Goal: Navigation & Orientation: Find specific page/section

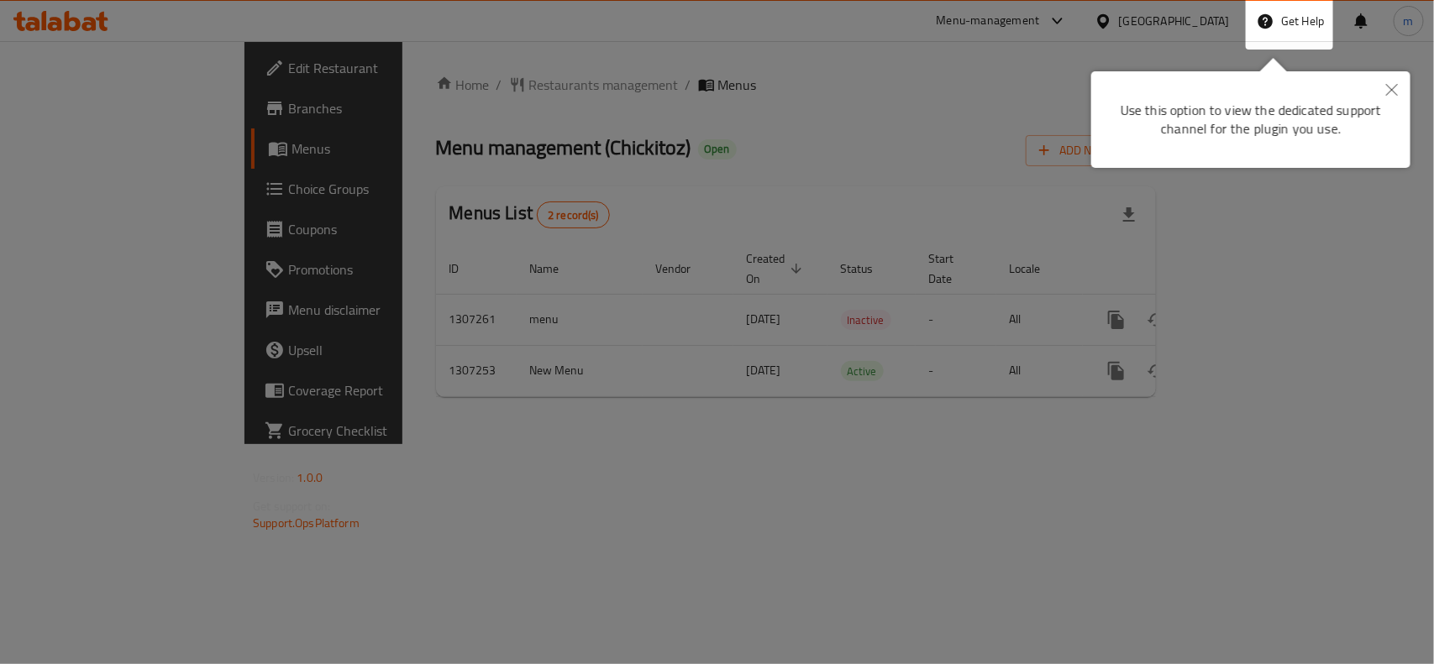
click at [1391, 89] on icon "Close" at bounding box center [1392, 90] width 12 height 12
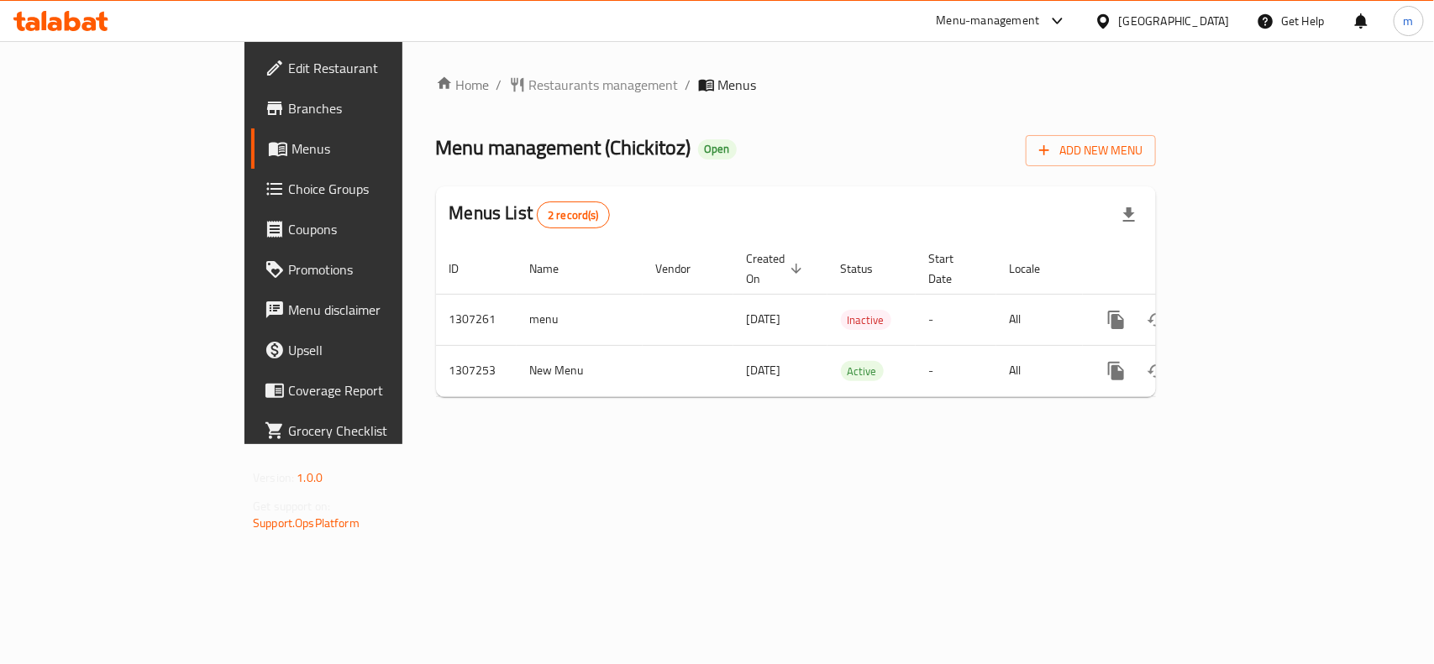
click at [78, 24] on icon at bounding box center [73, 21] width 16 height 20
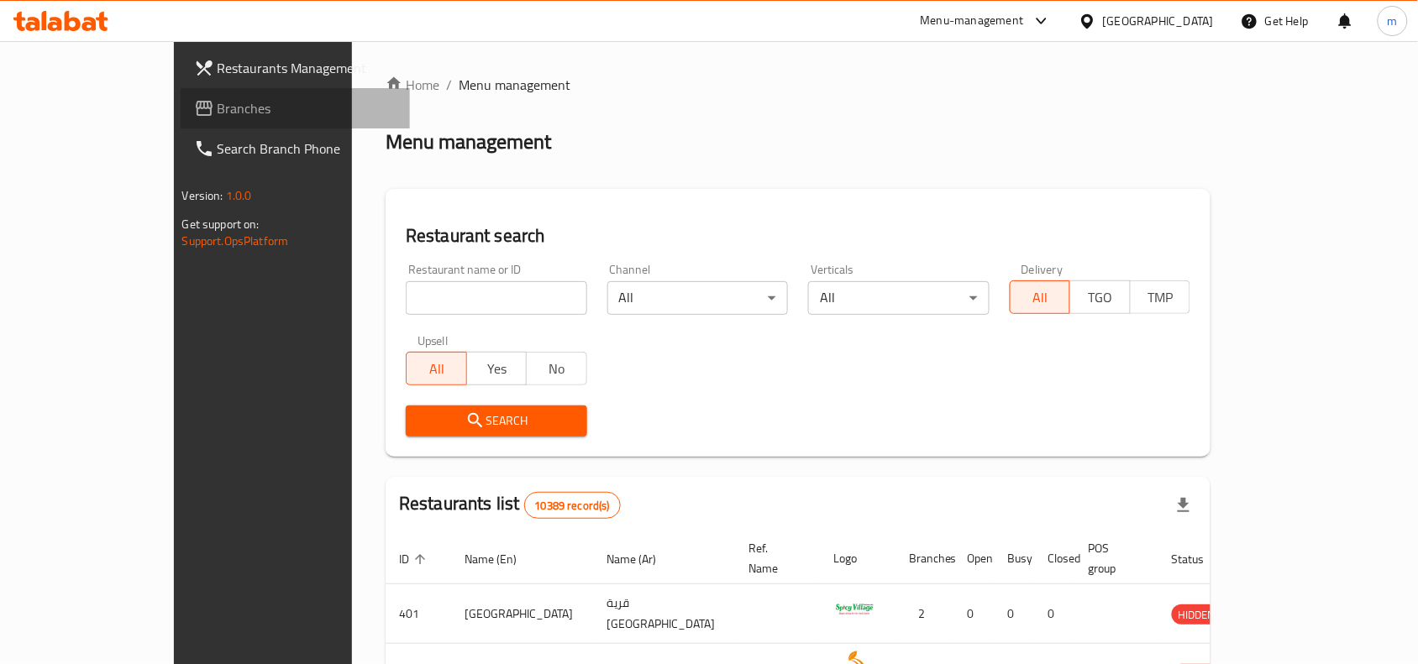
click at [218, 98] on span "Branches" at bounding box center [308, 108] width 180 height 20
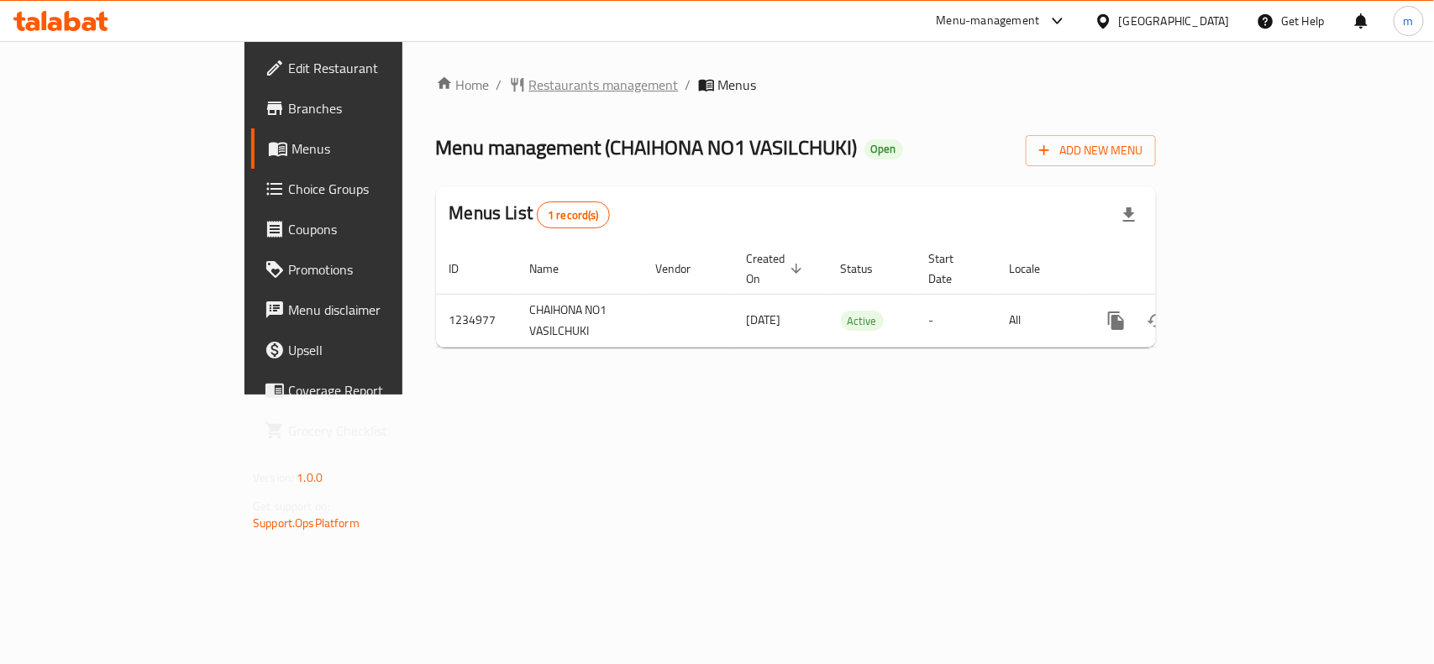
click at [529, 77] on span "Restaurants management" at bounding box center [604, 85] width 150 height 20
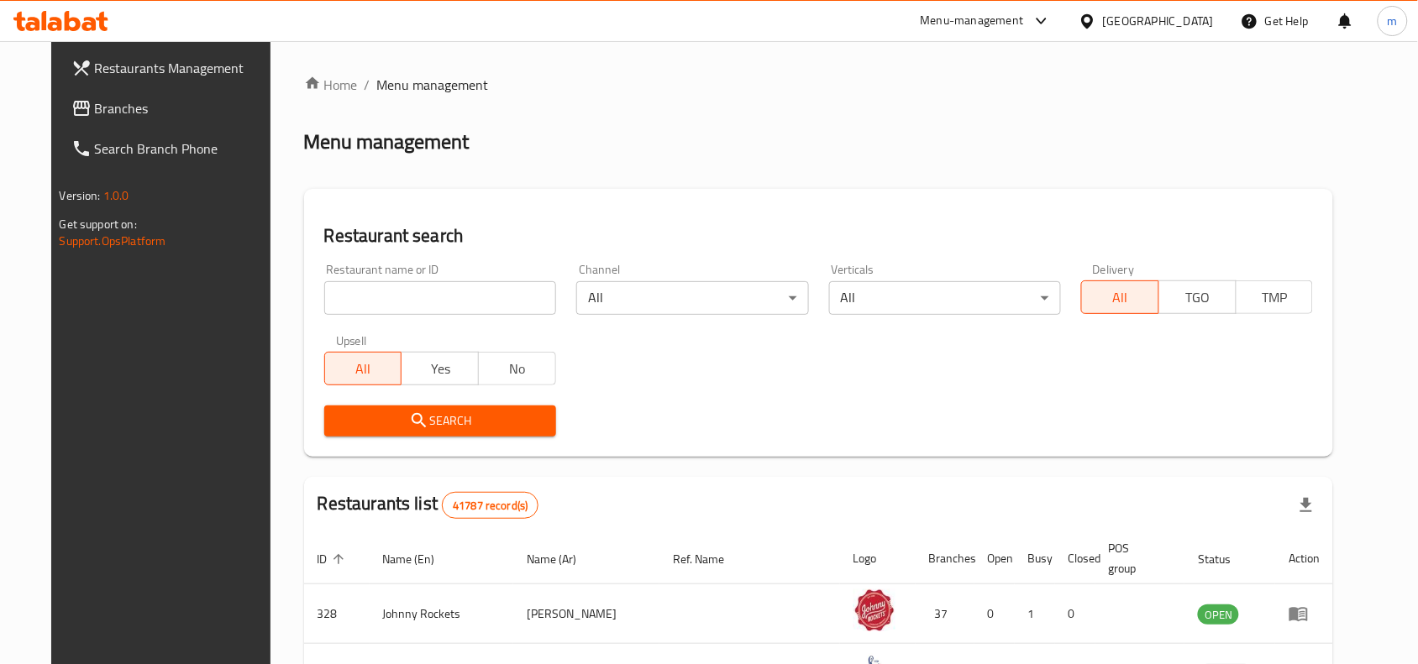
click at [107, 97] on link "Branches" at bounding box center [173, 108] width 230 height 40
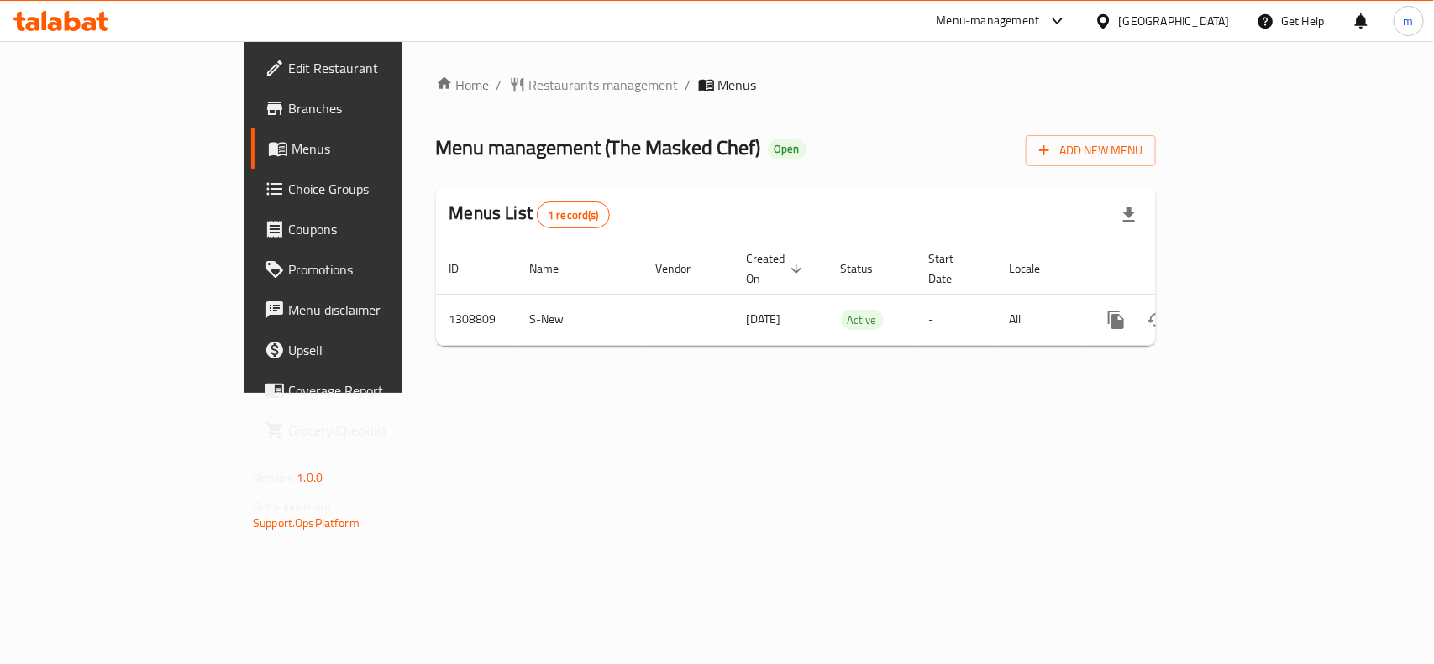
click at [1106, 14] on icon at bounding box center [1103, 20] width 12 height 14
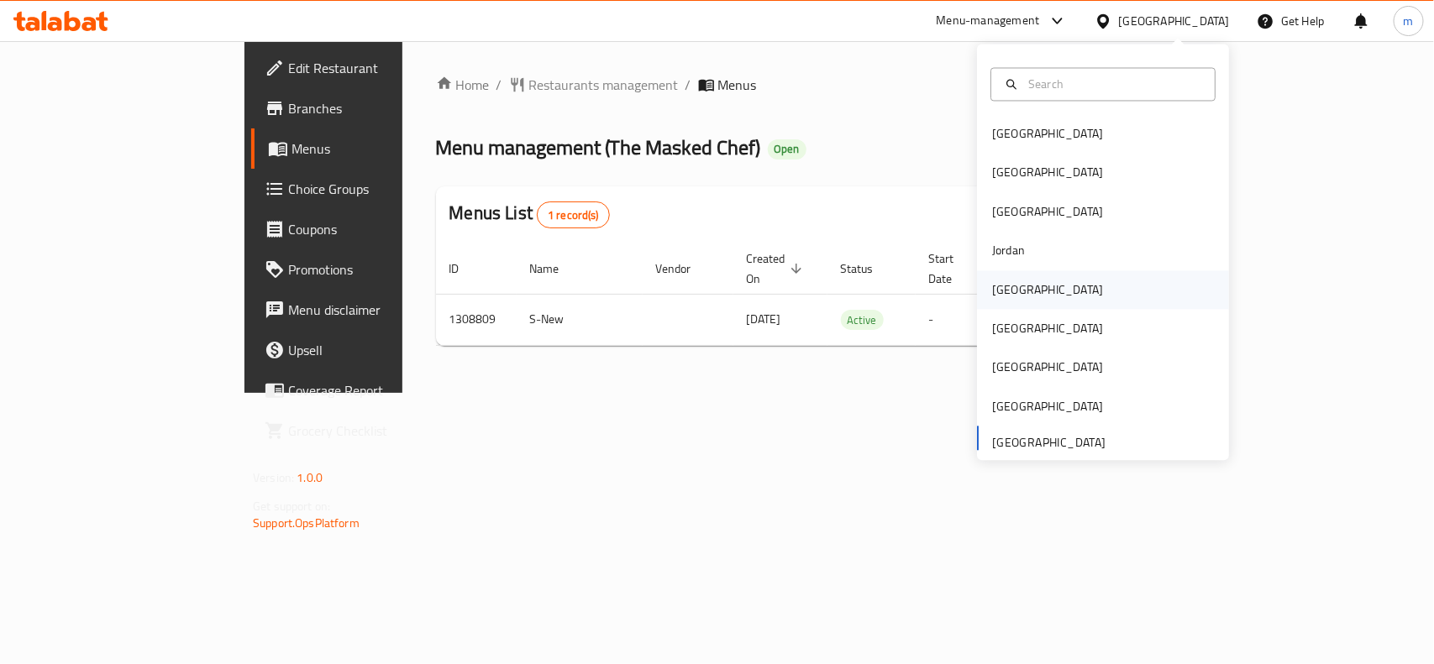
click at [1004, 281] on div "Kuwait" at bounding box center [1047, 290] width 111 height 18
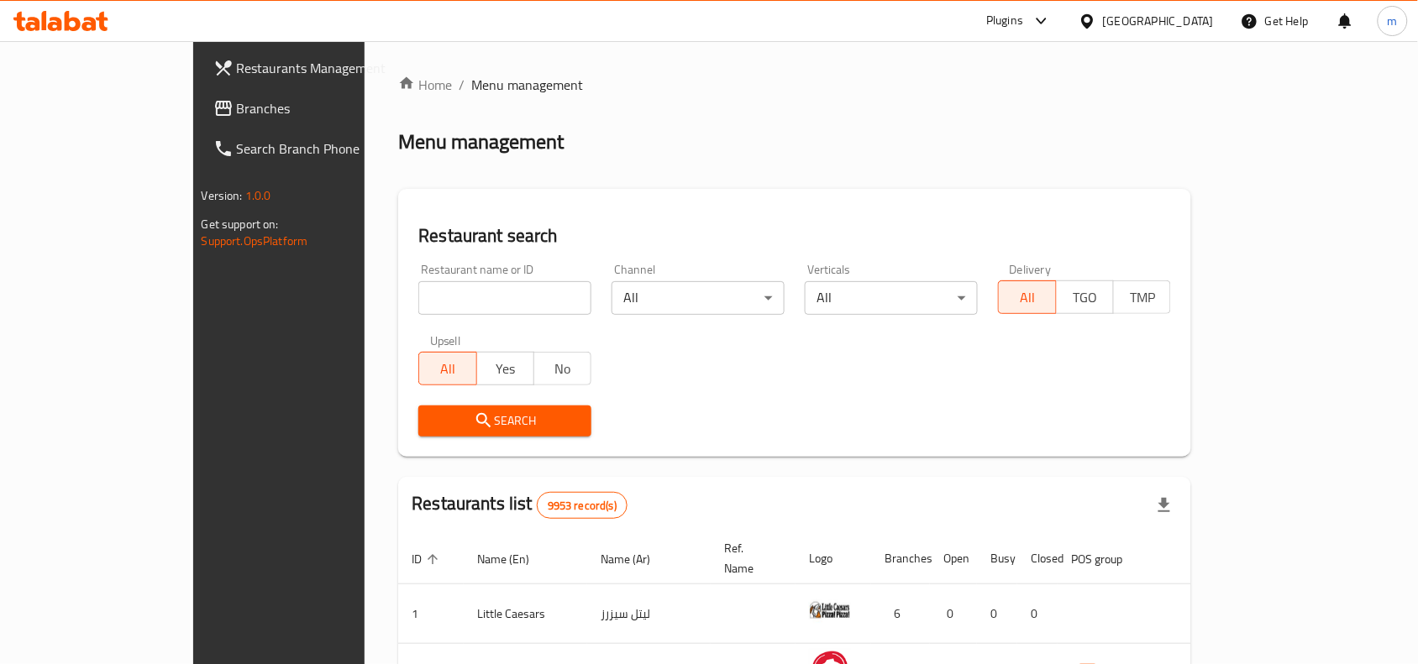
click at [237, 106] on span "Branches" at bounding box center [327, 108] width 180 height 20
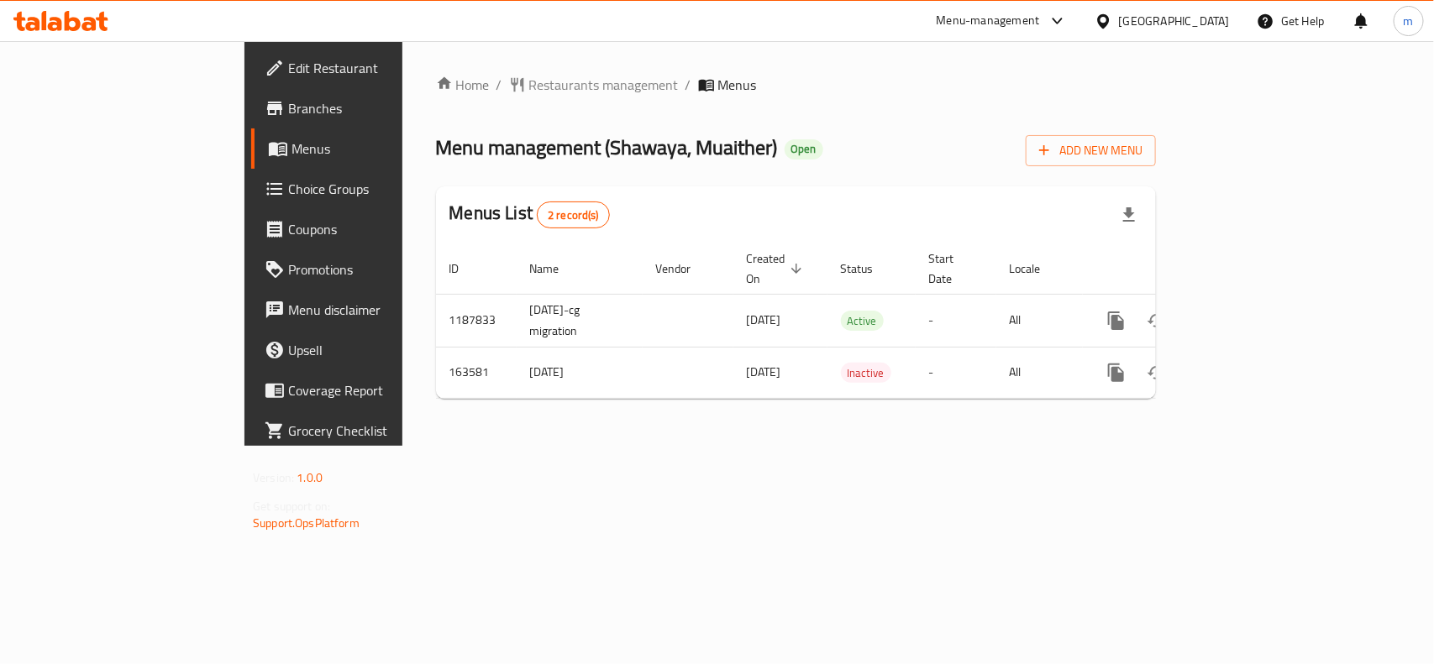
click at [1207, 18] on div "[GEOGRAPHIC_DATA]" at bounding box center [1174, 21] width 111 height 18
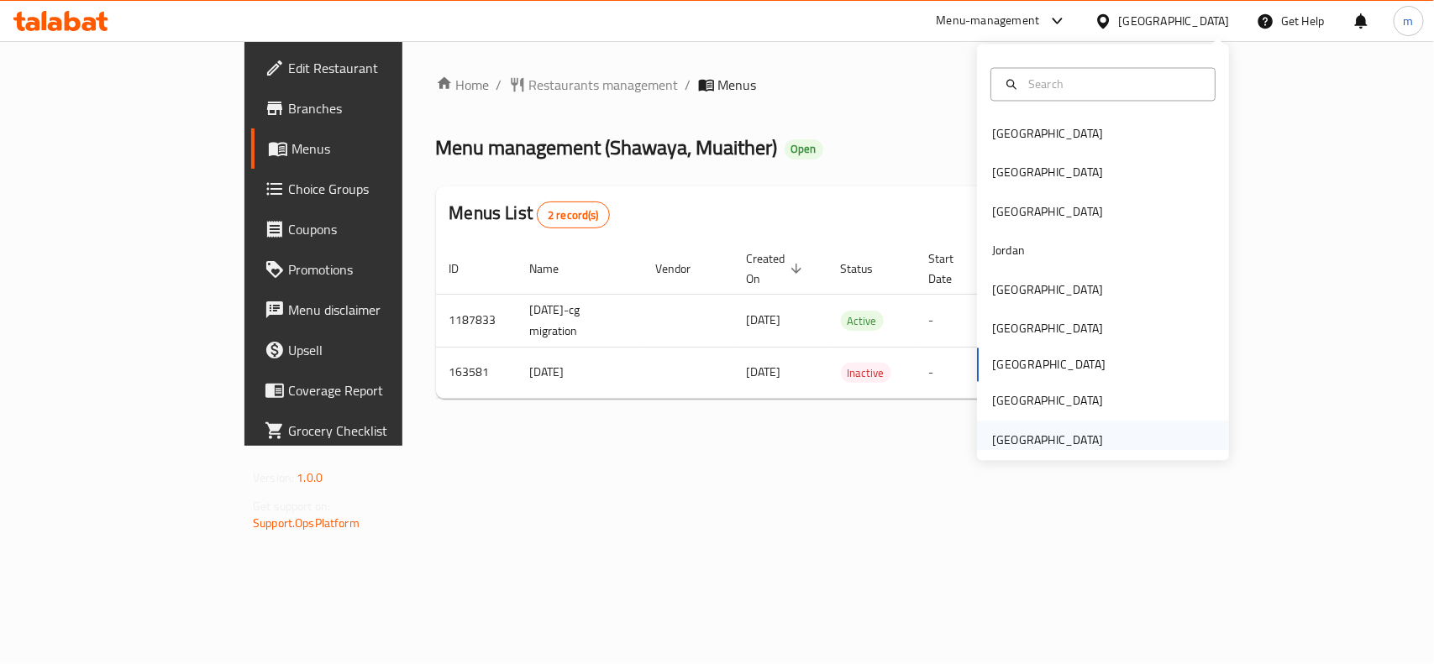
click at [1065, 448] on div "[GEOGRAPHIC_DATA]" at bounding box center [1047, 440] width 111 height 18
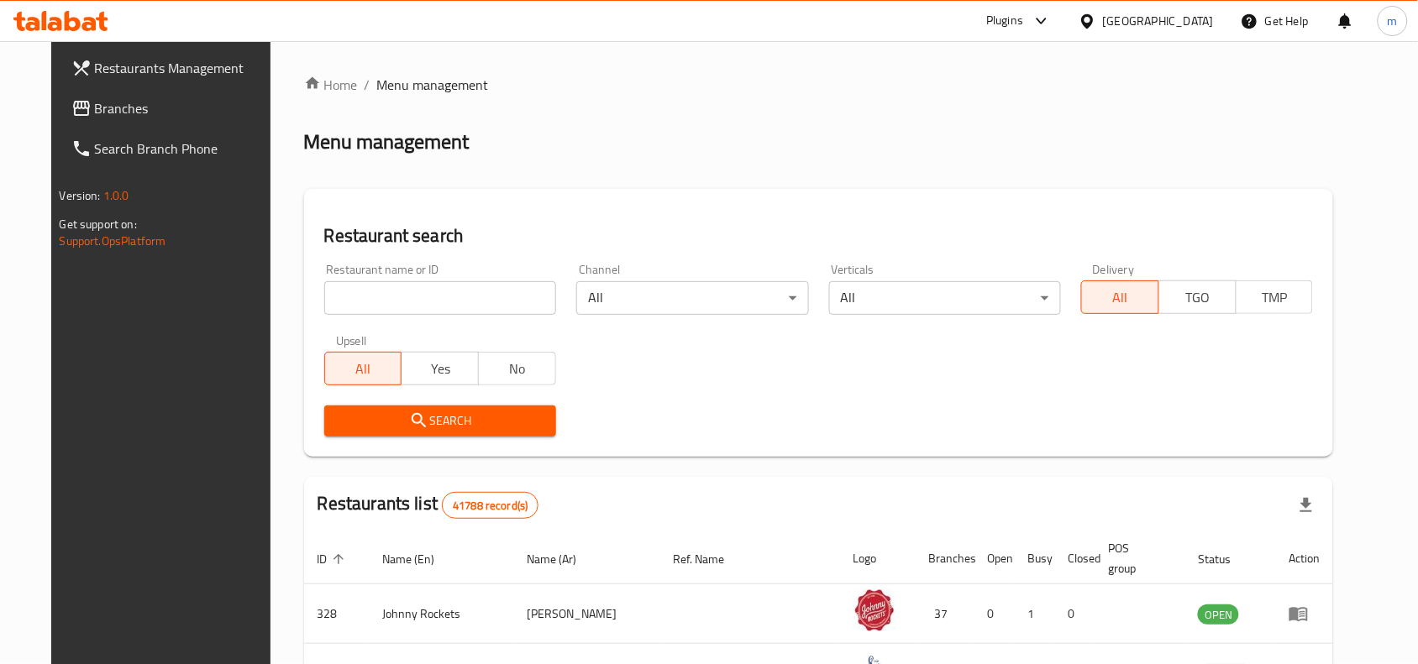
click at [120, 105] on span "Branches" at bounding box center [185, 108] width 180 height 20
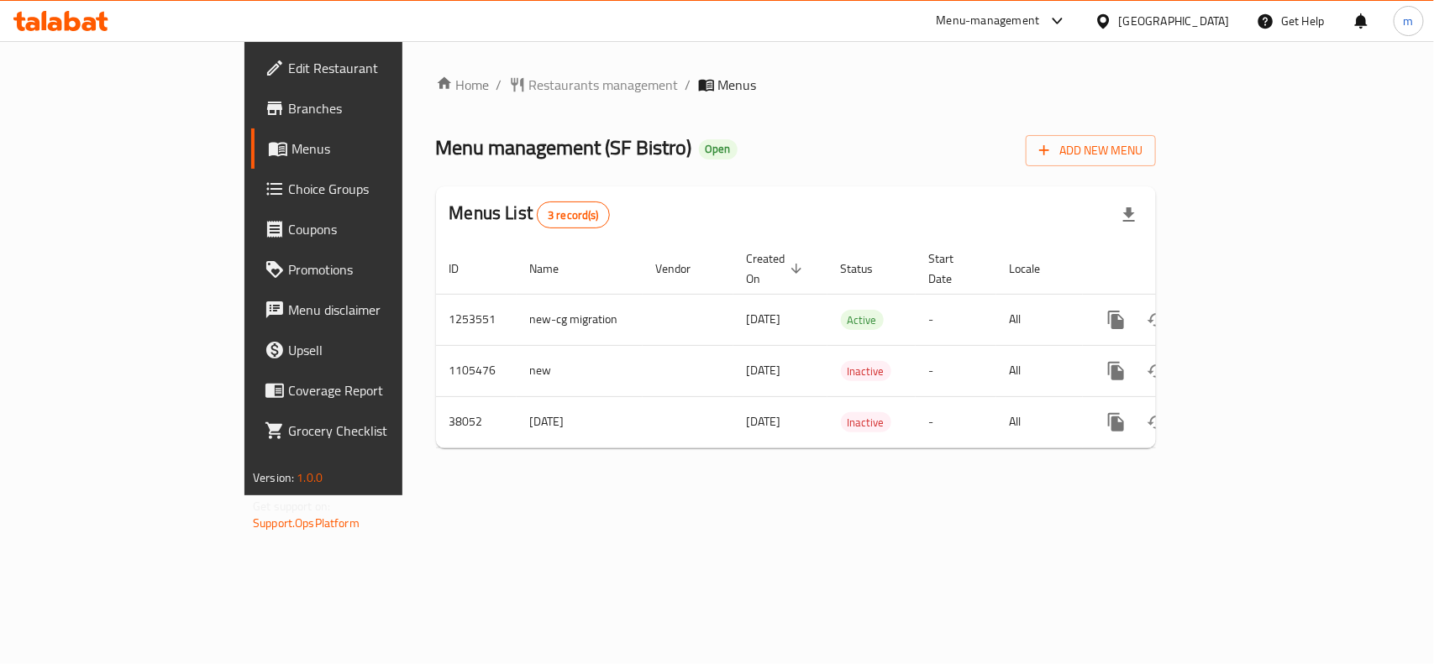
click at [1184, 14] on div "United Arab Emirates" at bounding box center [1174, 21] width 111 height 18
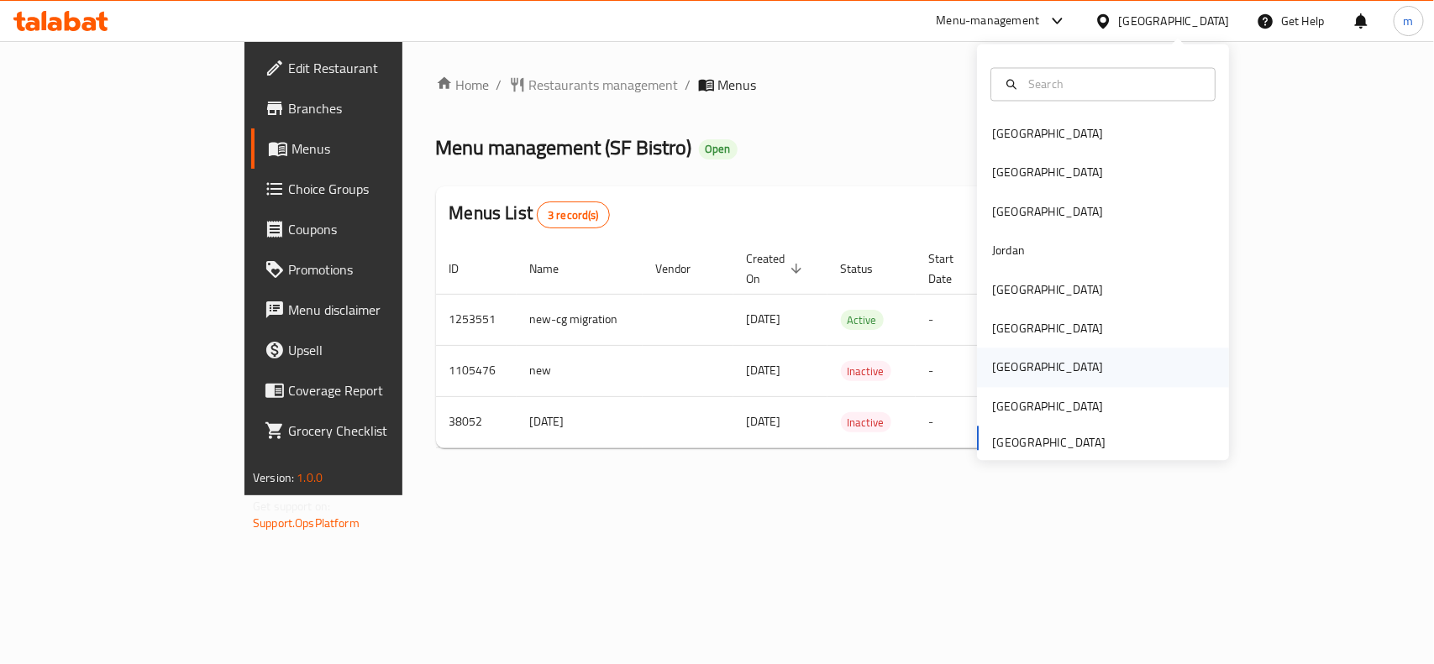
click at [1000, 360] on div "Qatar" at bounding box center [1047, 368] width 111 height 18
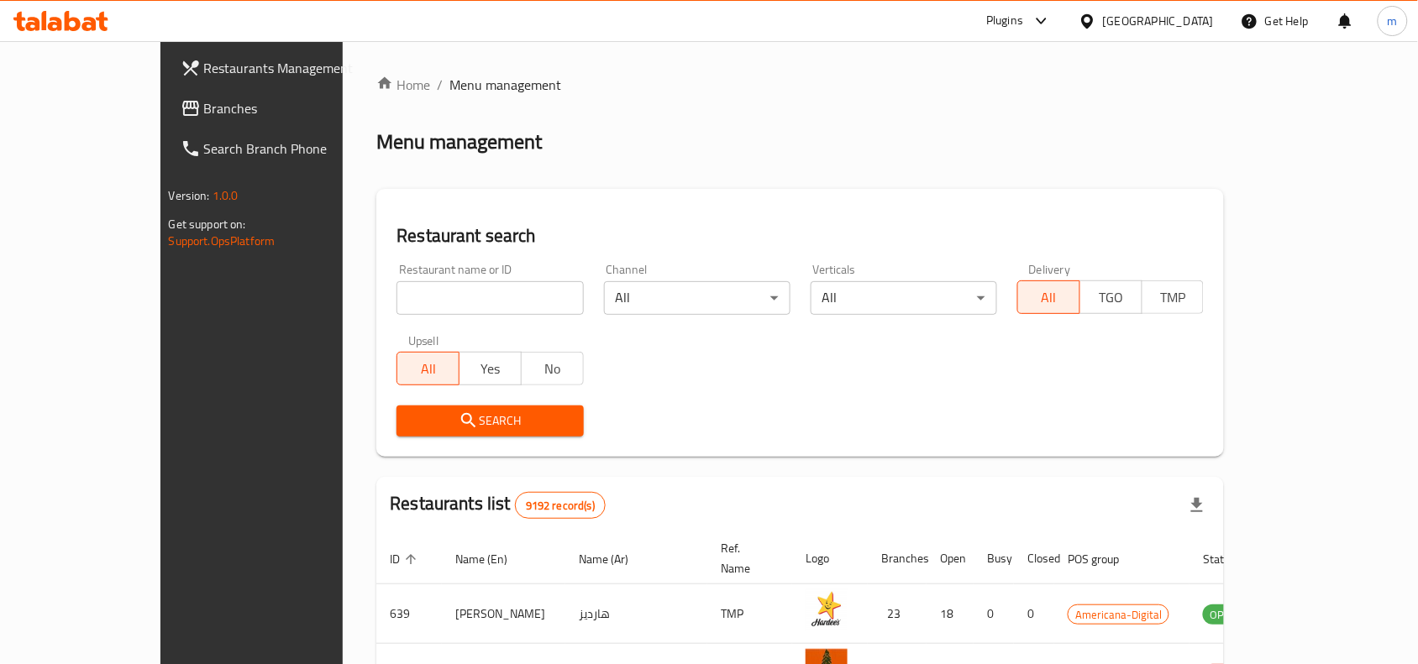
drag, startPoint x: 48, startPoint y: 102, endPoint x: 24, endPoint y: 101, distance: 24.4
click at [204, 102] on span "Branches" at bounding box center [294, 108] width 180 height 20
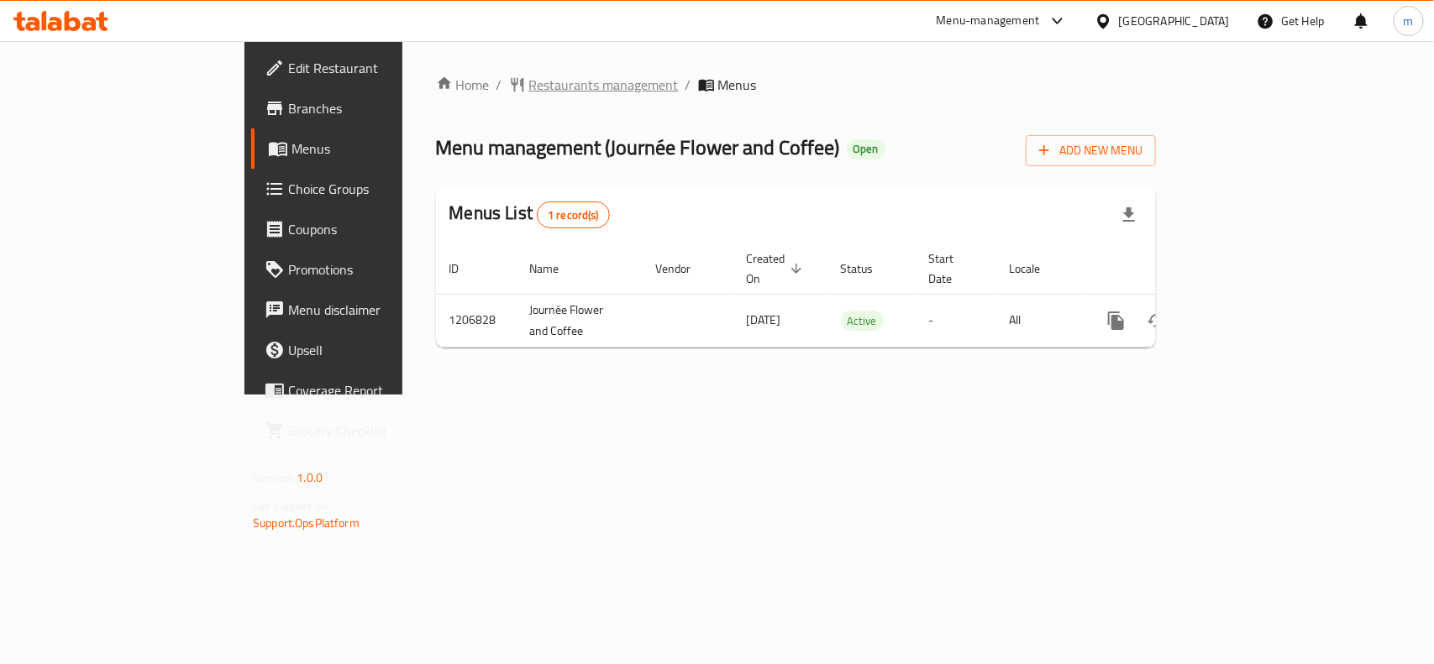
click at [529, 89] on span "Restaurants management" at bounding box center [604, 85] width 150 height 20
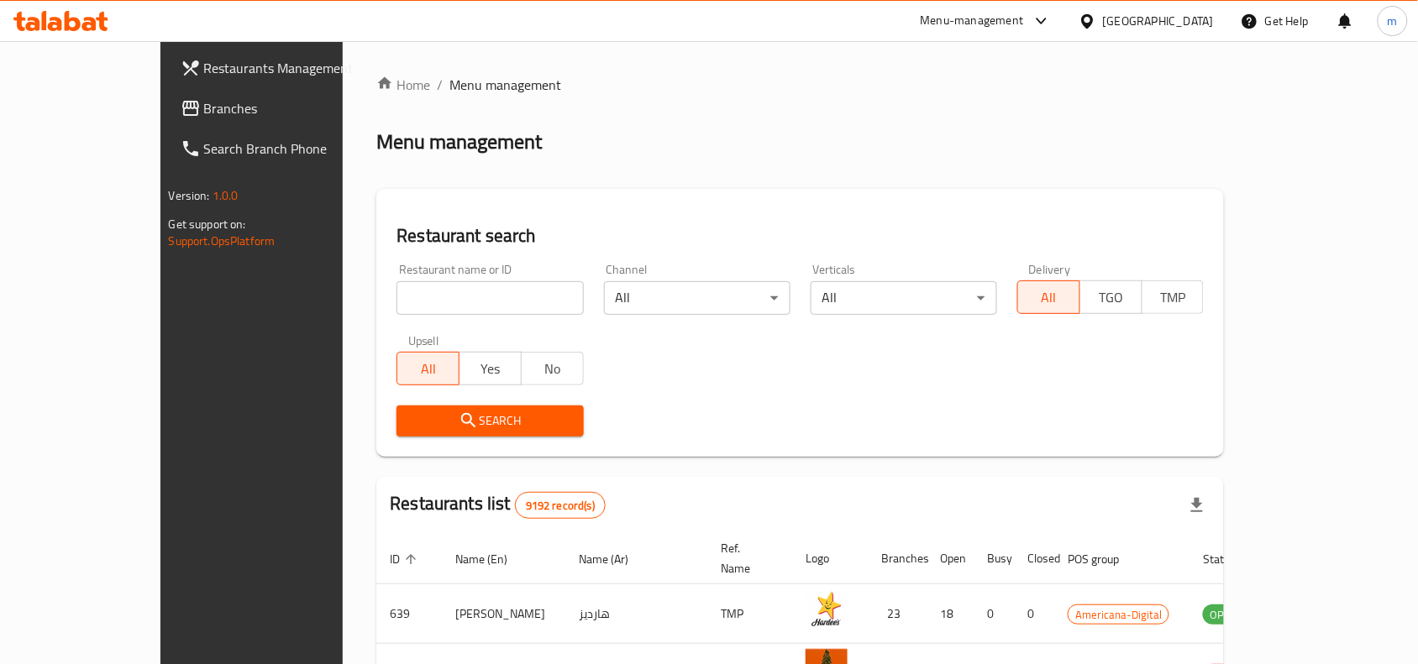
click at [204, 103] on span "Branches" at bounding box center [294, 108] width 180 height 20
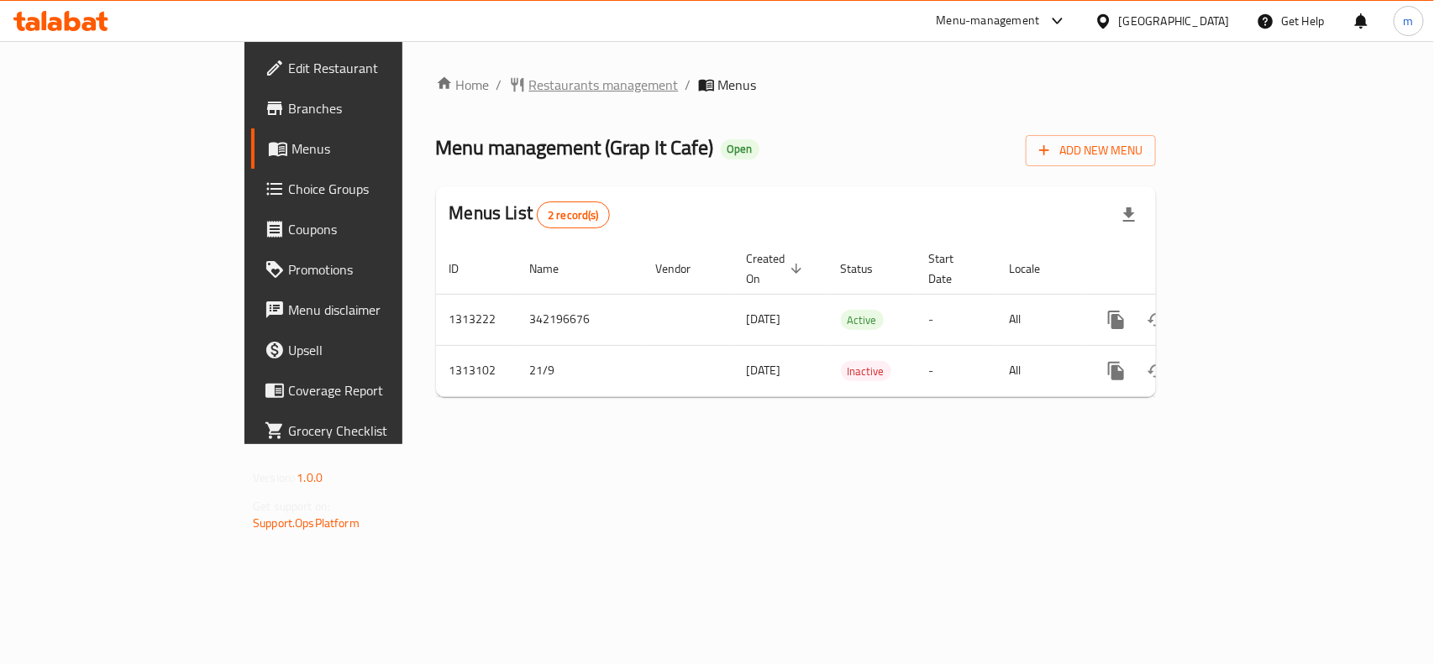
click at [529, 81] on span "Restaurants management" at bounding box center [604, 85] width 150 height 20
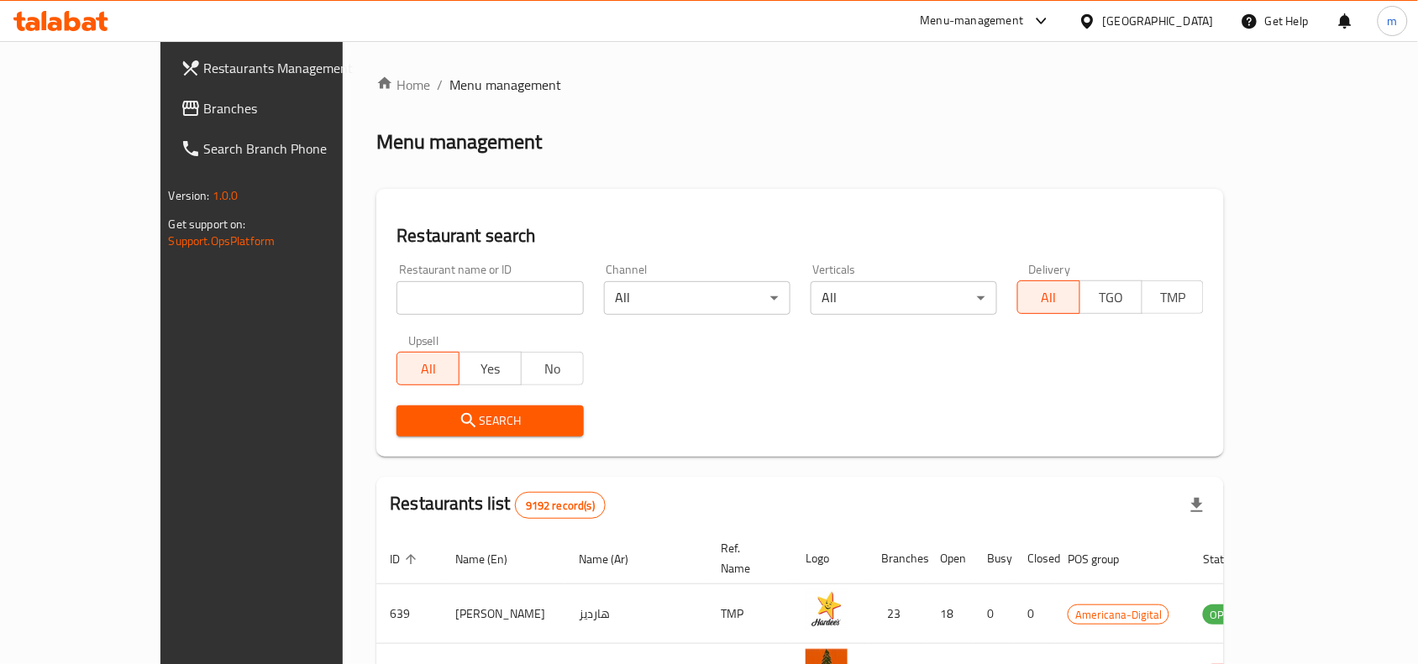
click at [204, 110] on span "Branches" at bounding box center [294, 108] width 180 height 20
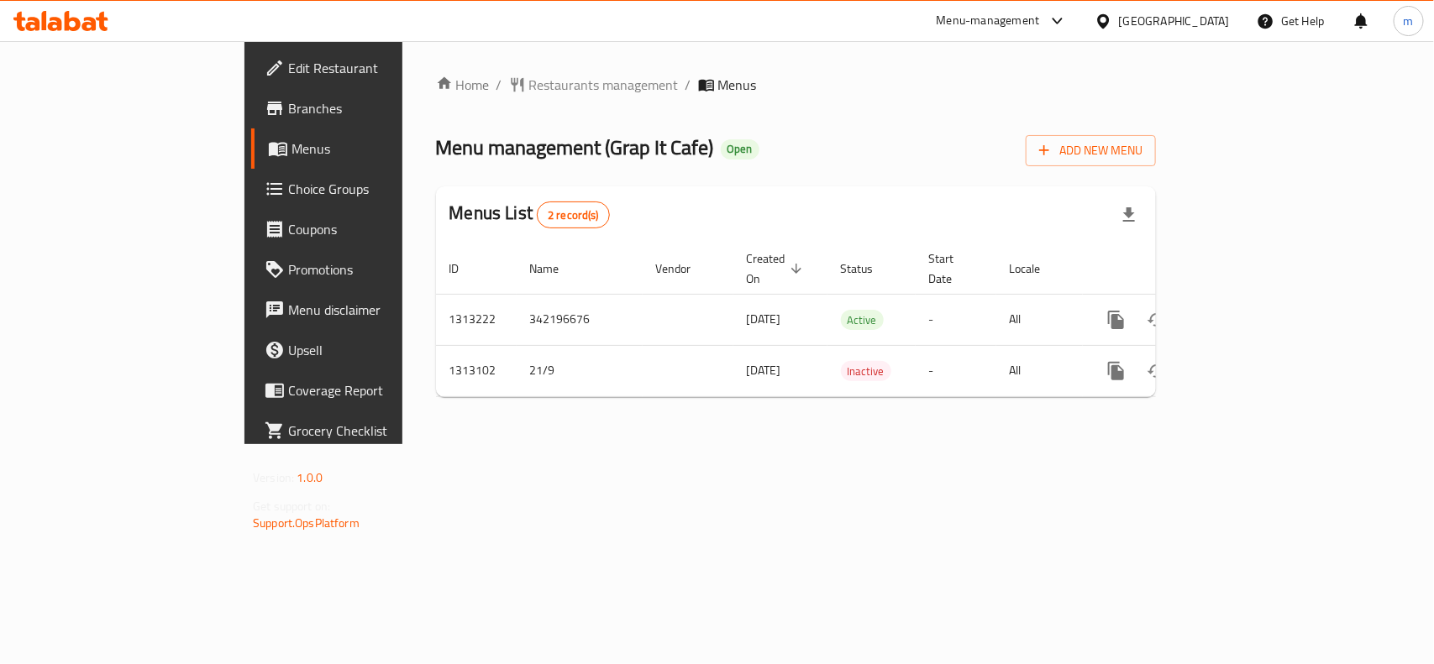
click at [1109, 14] on icon at bounding box center [1103, 20] width 12 height 14
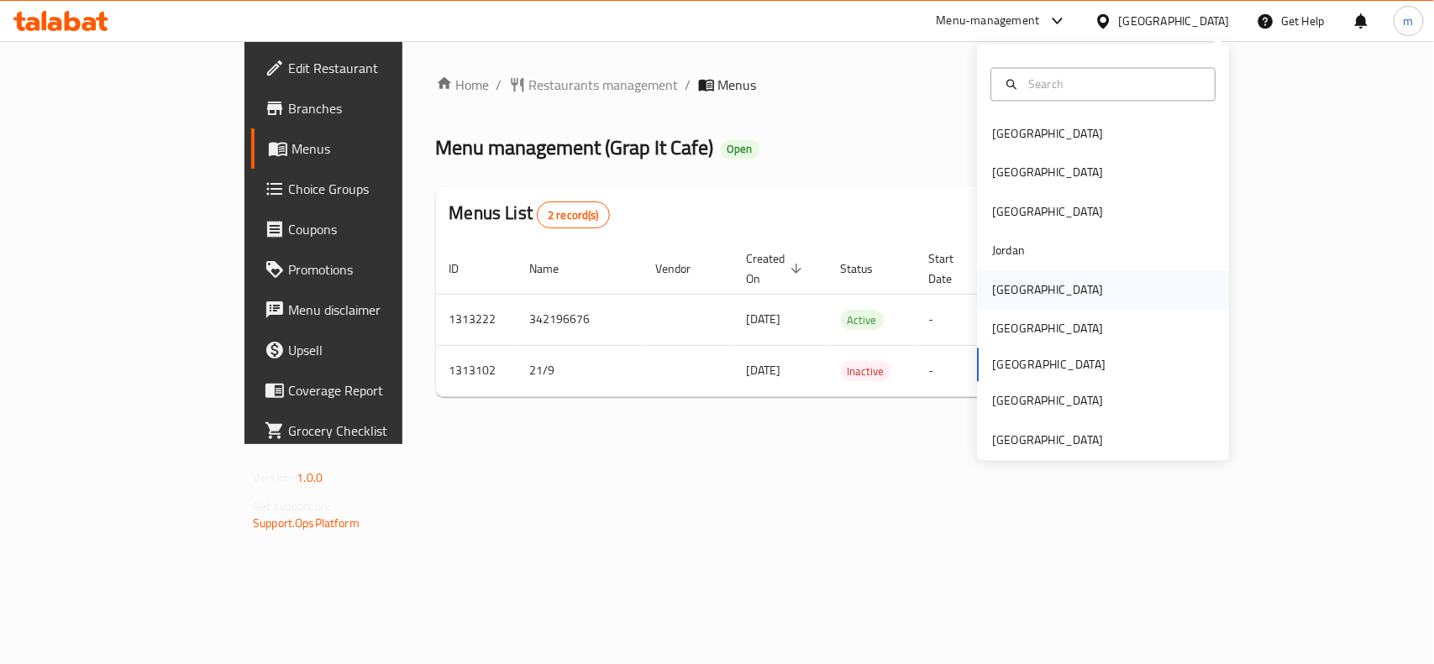
click at [1008, 277] on div "[GEOGRAPHIC_DATA]" at bounding box center [1048, 289] width 138 height 39
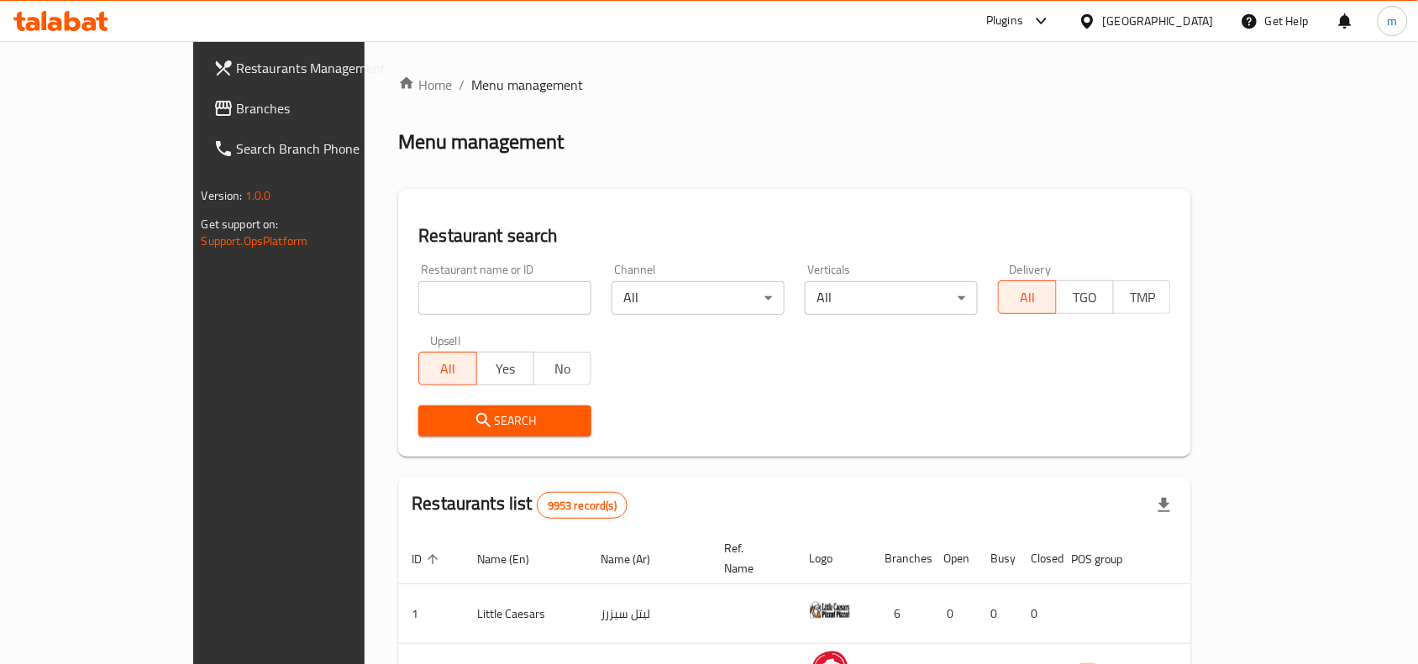
drag, startPoint x: 114, startPoint y: 111, endPoint x: 92, endPoint y: 118, distance: 22.9
click at [237, 111] on span "Branches" at bounding box center [327, 108] width 180 height 20
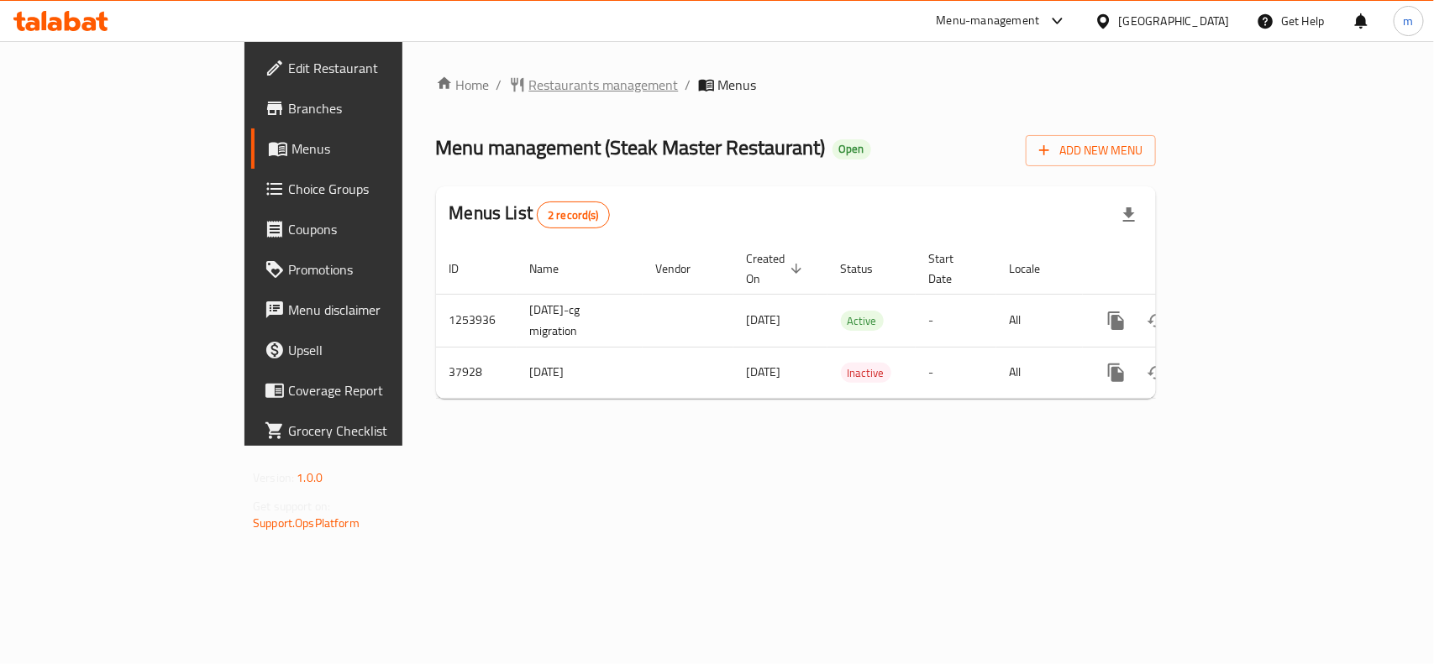
click at [529, 81] on span "Restaurants management" at bounding box center [604, 85] width 150 height 20
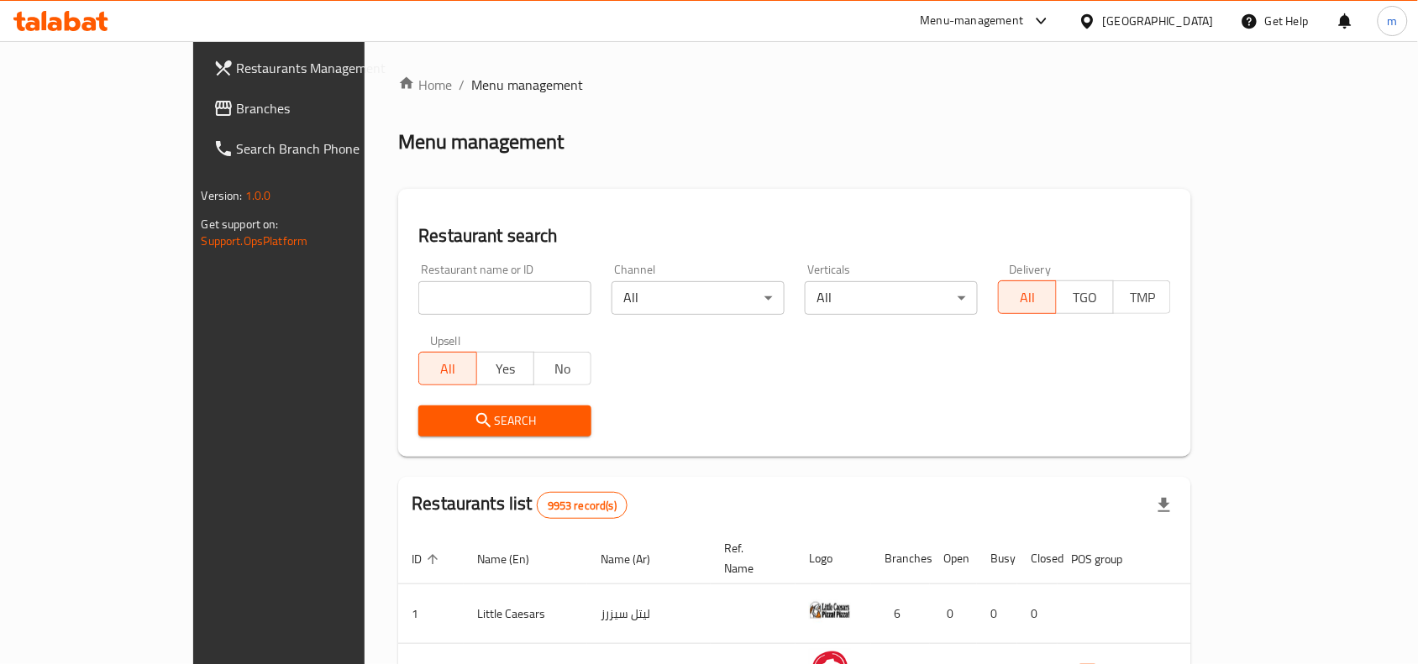
click at [237, 113] on span "Branches" at bounding box center [327, 108] width 180 height 20
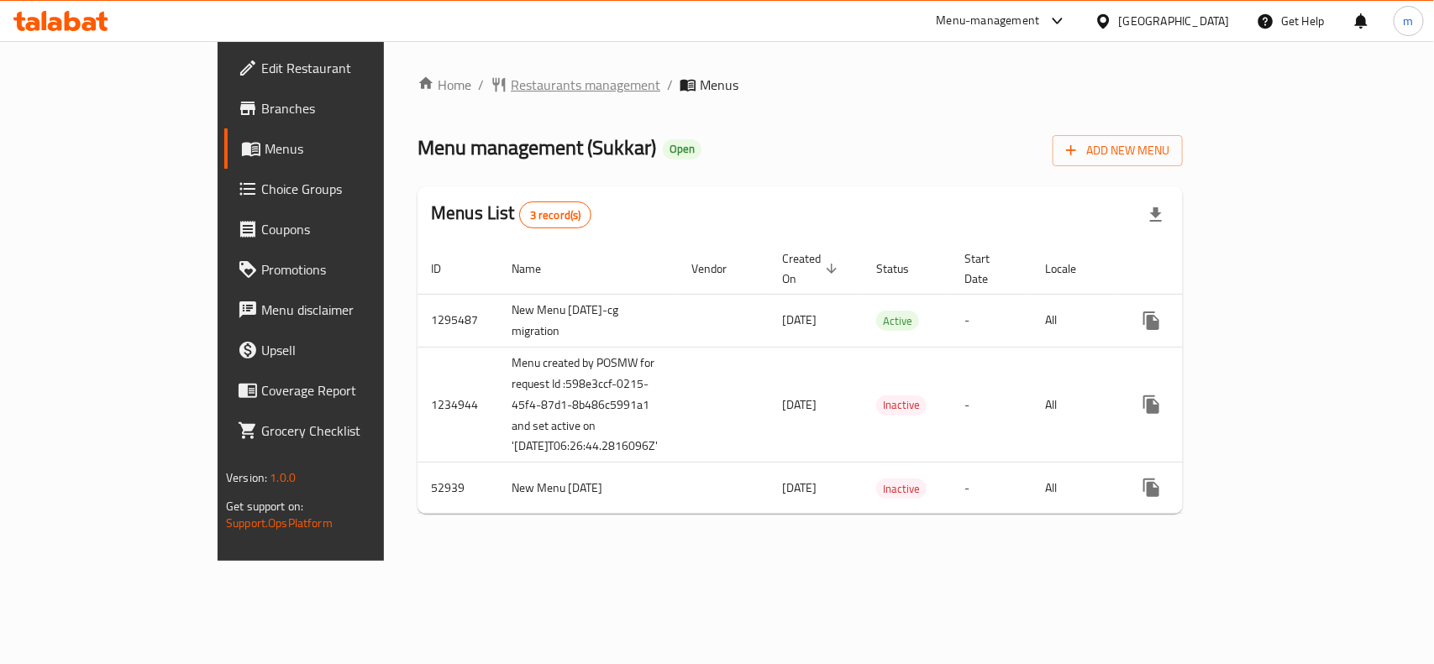
click at [511, 75] on span "Restaurants management" at bounding box center [586, 85] width 150 height 20
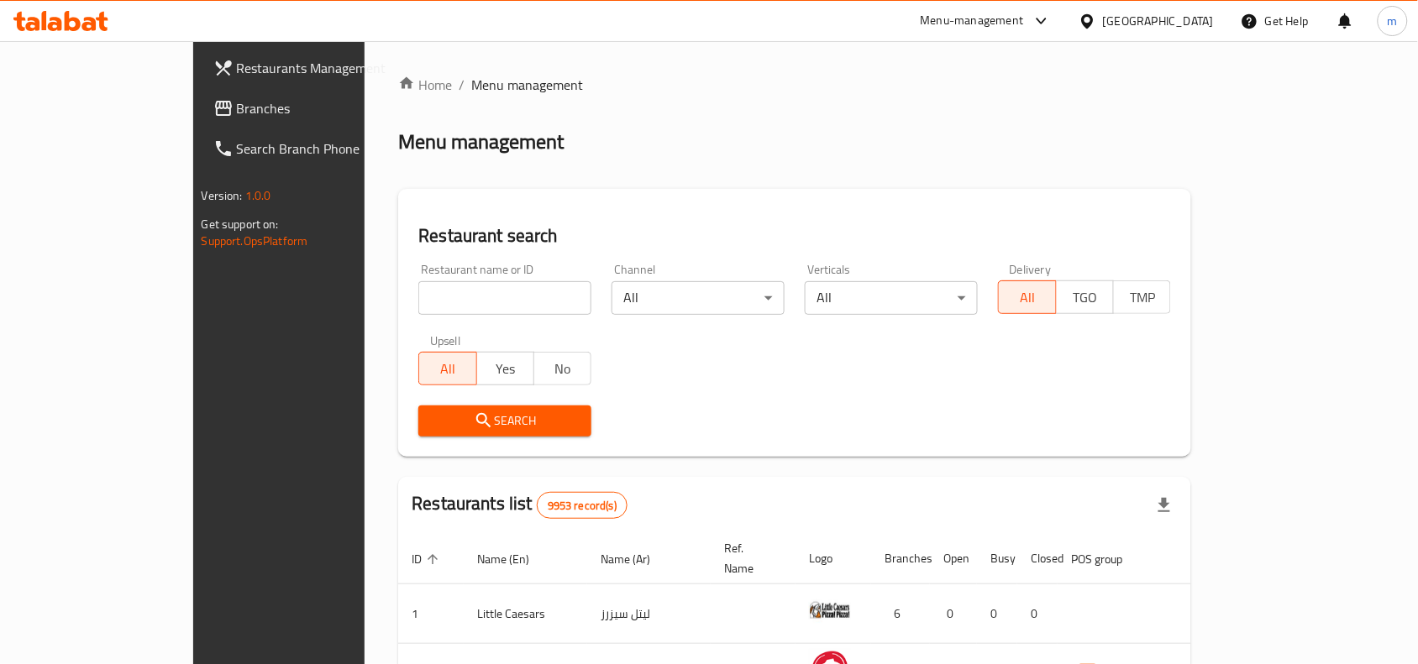
click at [418, 295] on input "search" at bounding box center [504, 298] width 173 height 34
paste input "3920"
type input "3920"
click button "Search" at bounding box center [504, 421] width 173 height 31
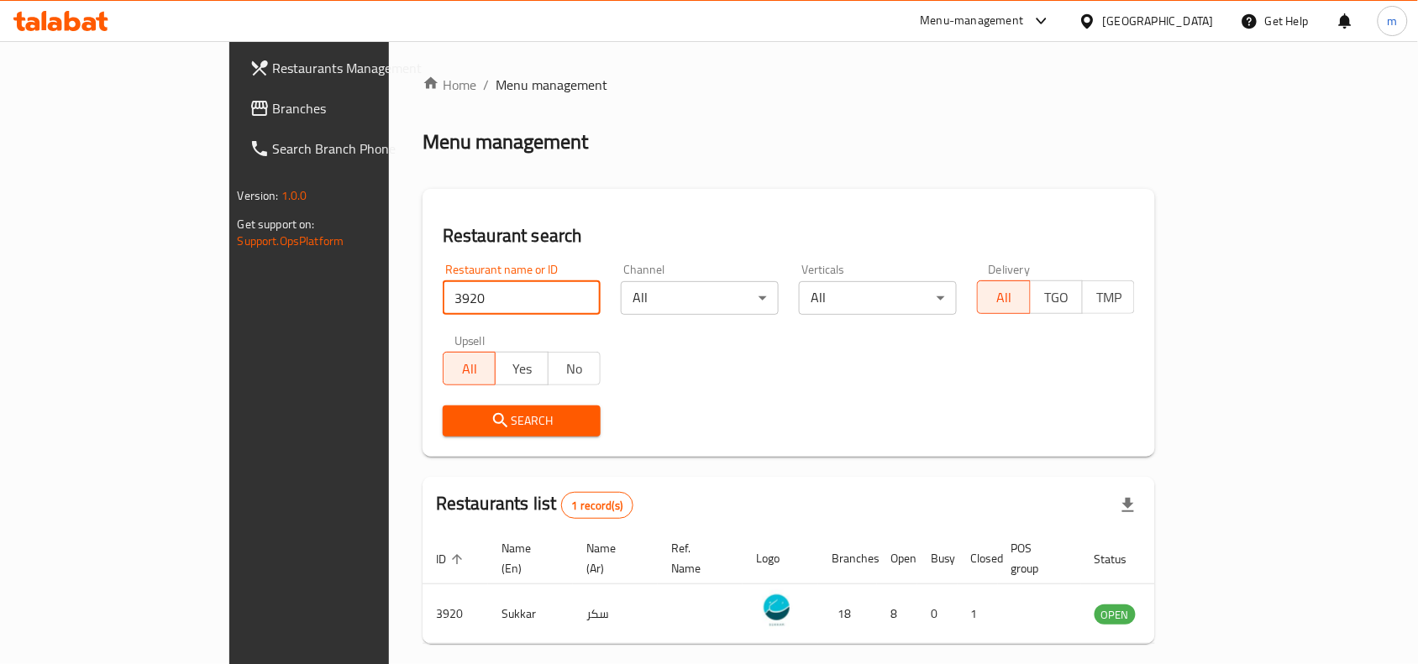
scroll to position [52, 0]
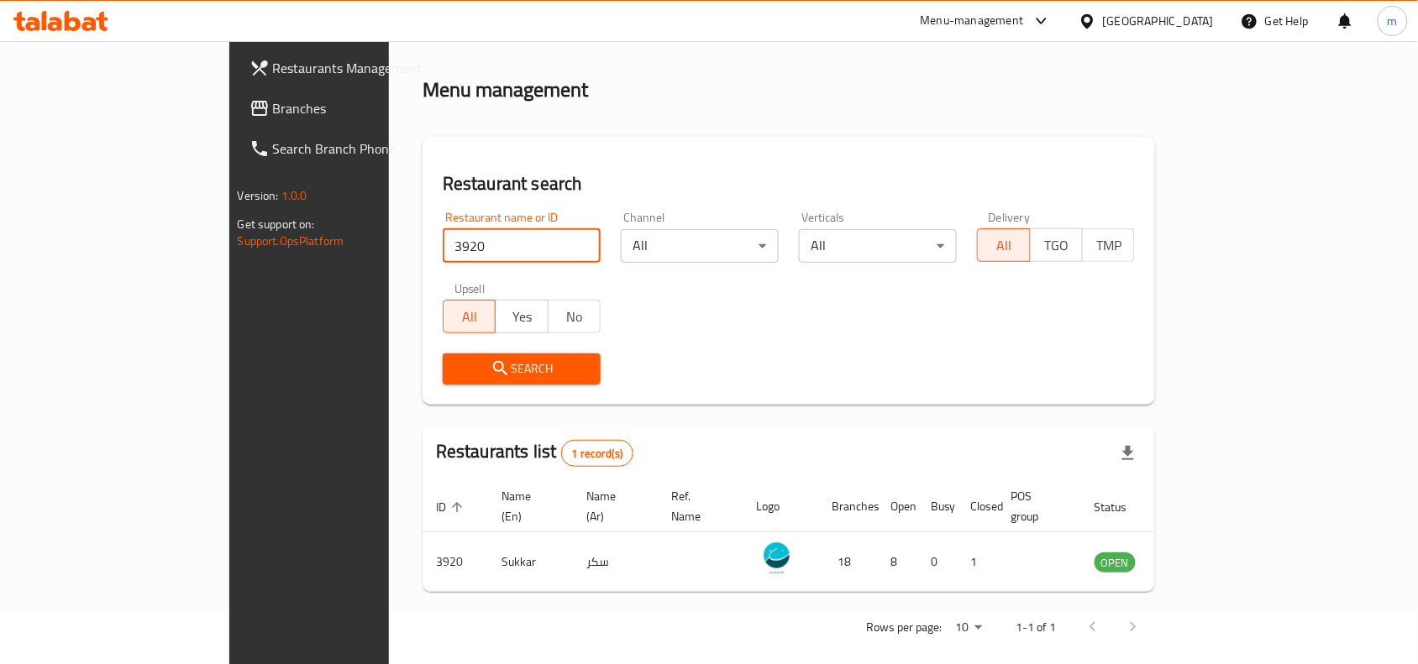
click at [1186, 12] on div "[GEOGRAPHIC_DATA]" at bounding box center [1158, 21] width 111 height 18
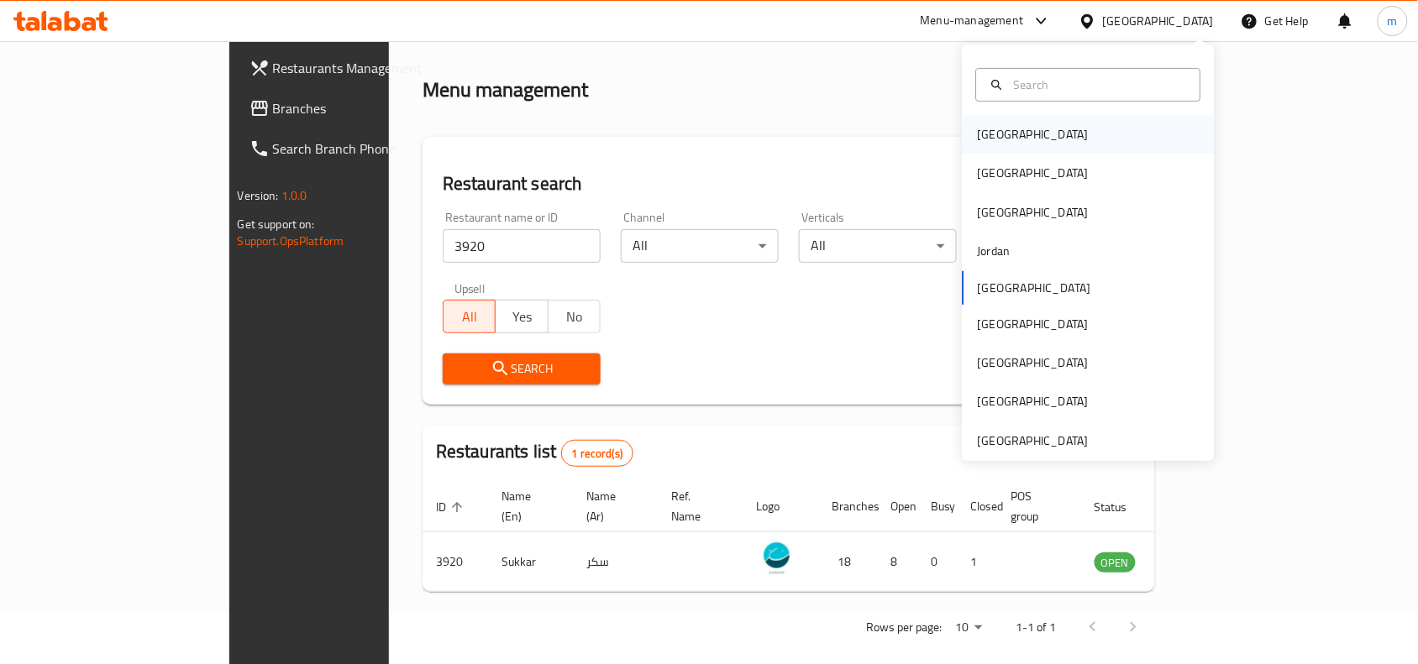
click at [988, 131] on div "[GEOGRAPHIC_DATA]" at bounding box center [1033, 134] width 111 height 18
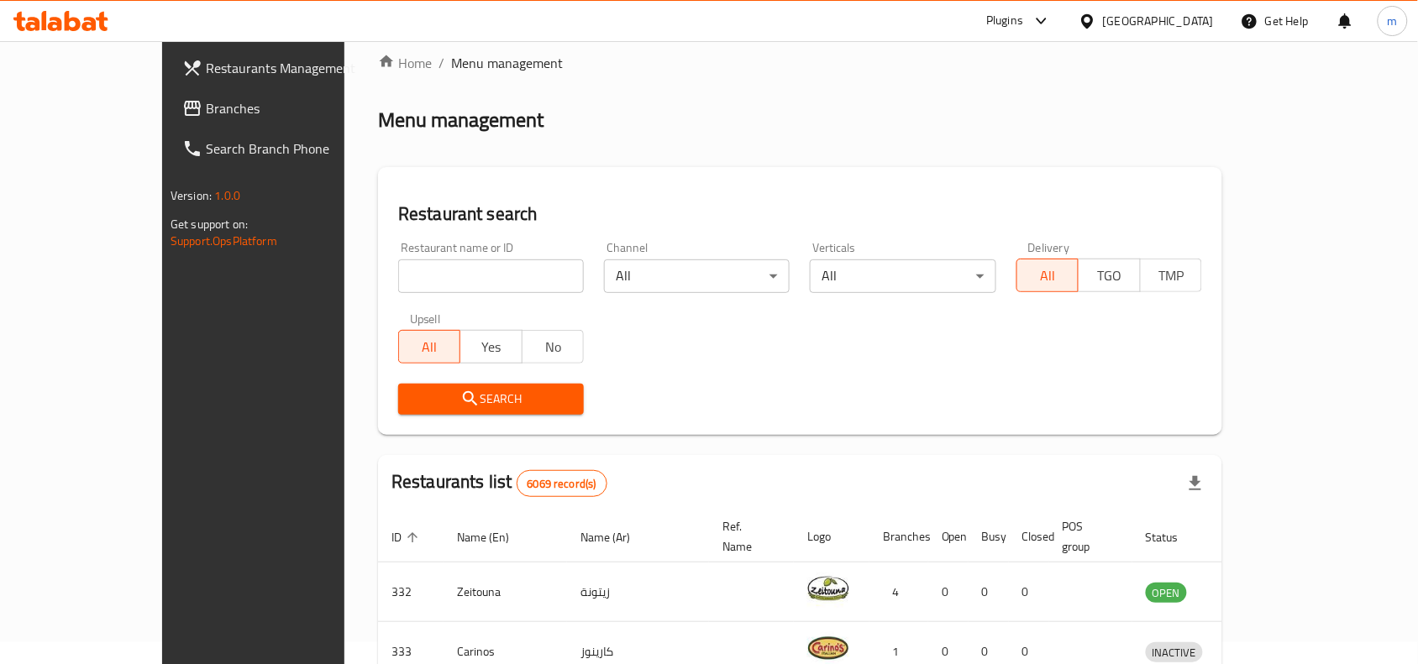
scroll to position [52, 0]
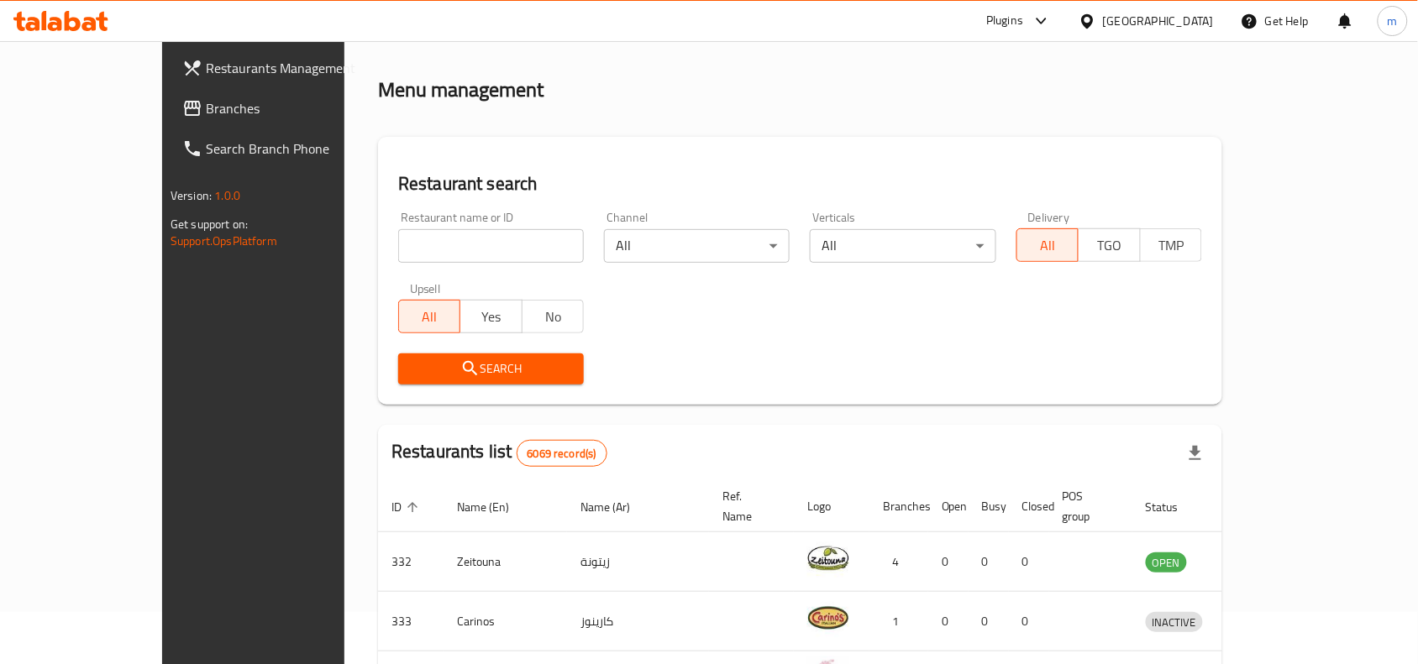
click at [206, 98] on span "Branches" at bounding box center [296, 108] width 180 height 20
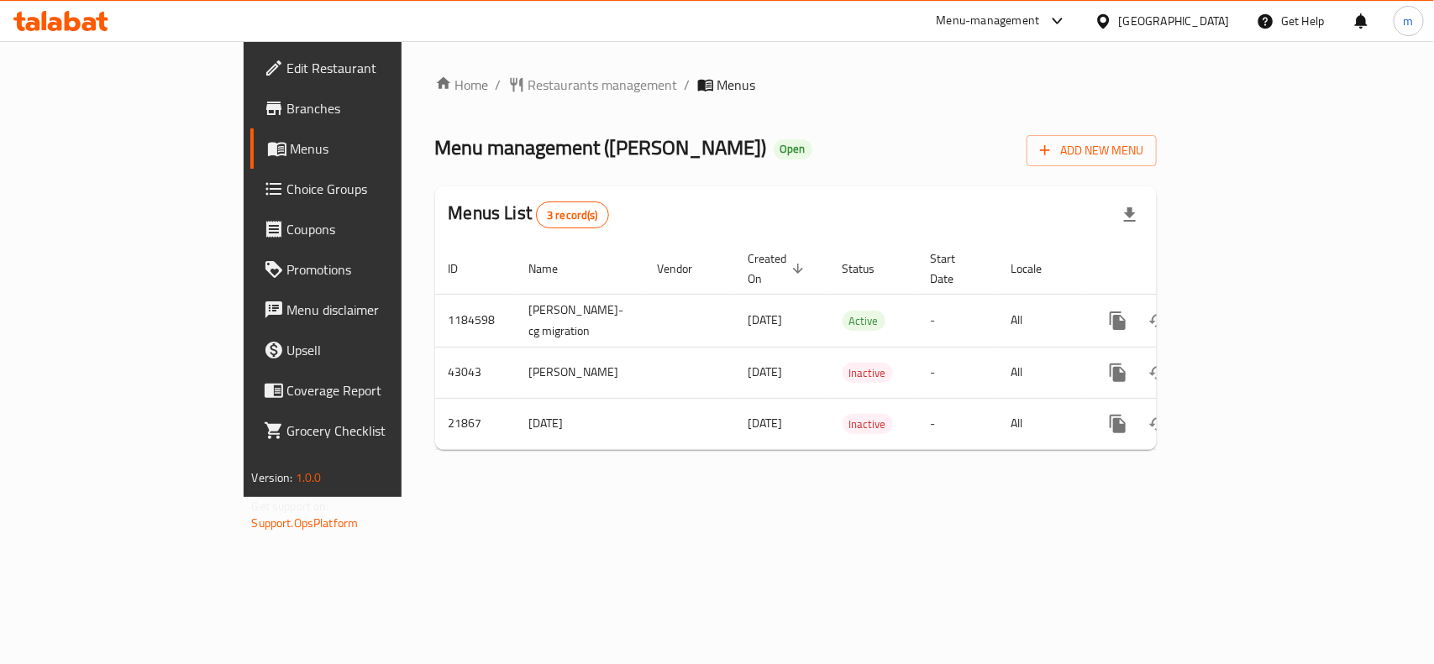
click at [1208, 26] on div "[GEOGRAPHIC_DATA]" at bounding box center [1174, 21] width 111 height 18
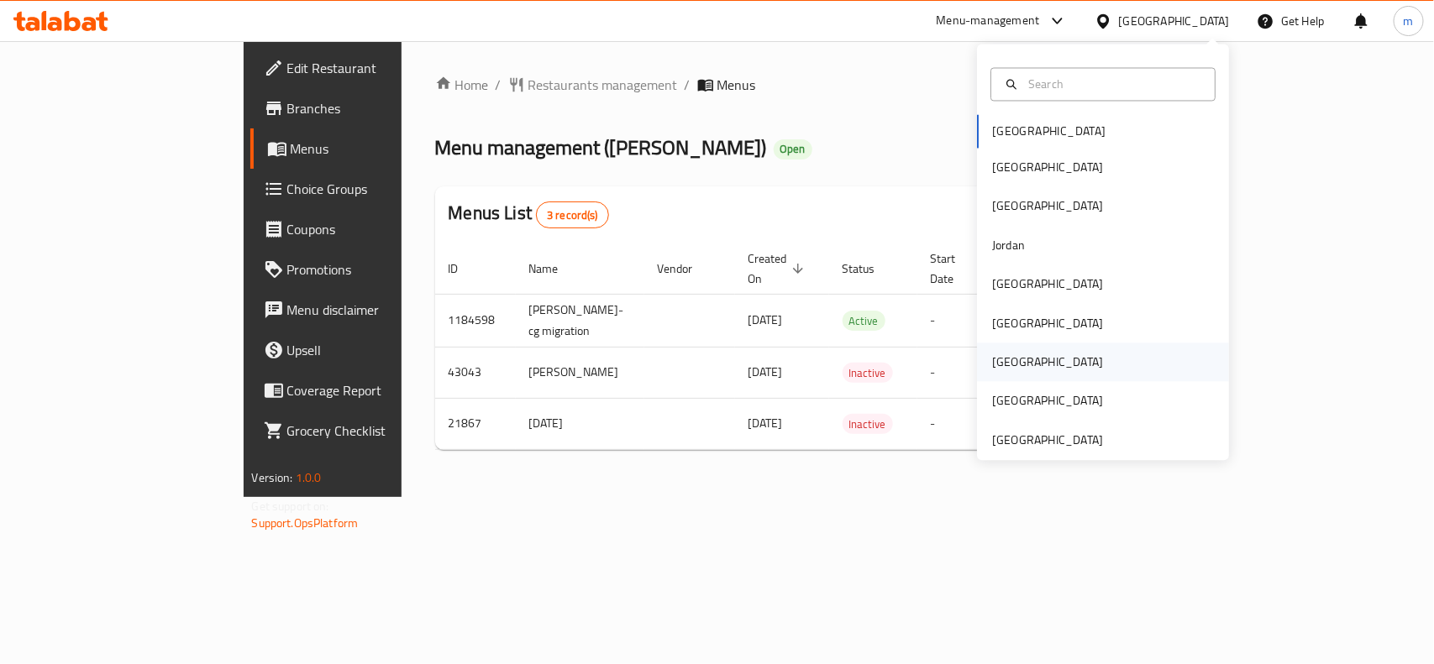
click at [1027, 367] on div "[GEOGRAPHIC_DATA]" at bounding box center [1103, 363] width 252 height 39
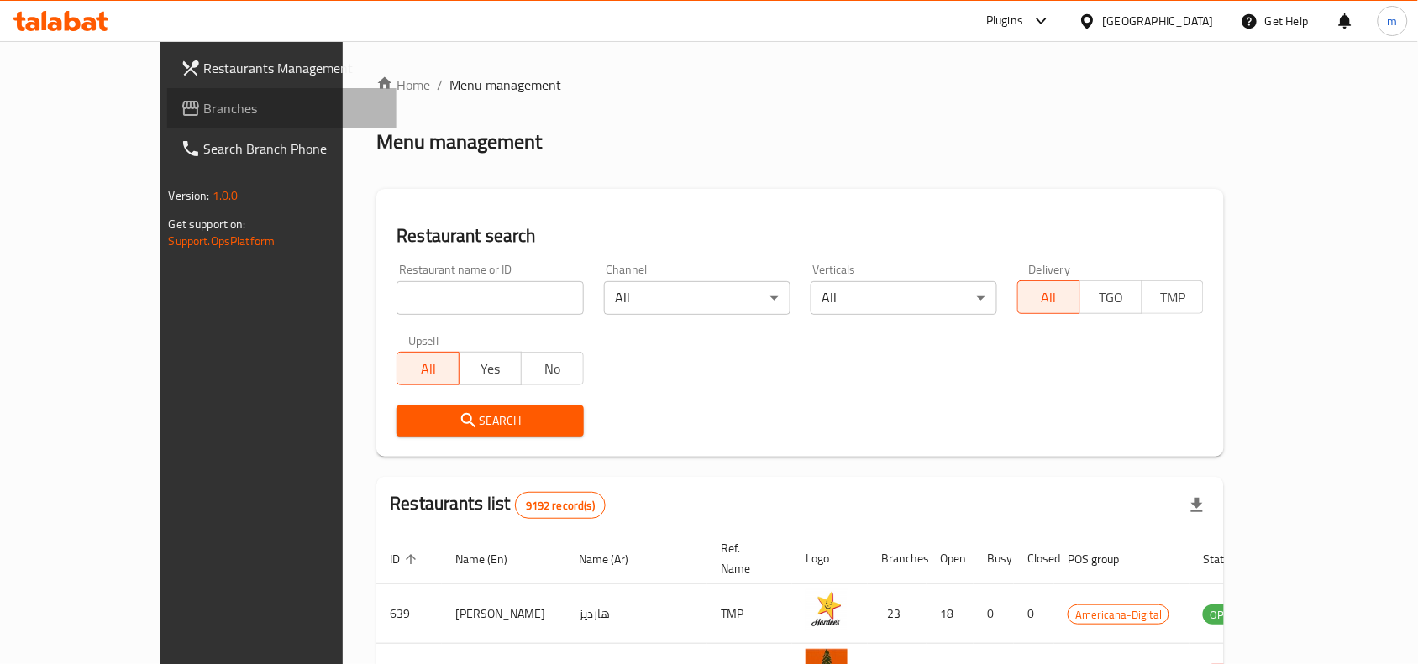
click at [204, 106] on span "Branches" at bounding box center [294, 108] width 180 height 20
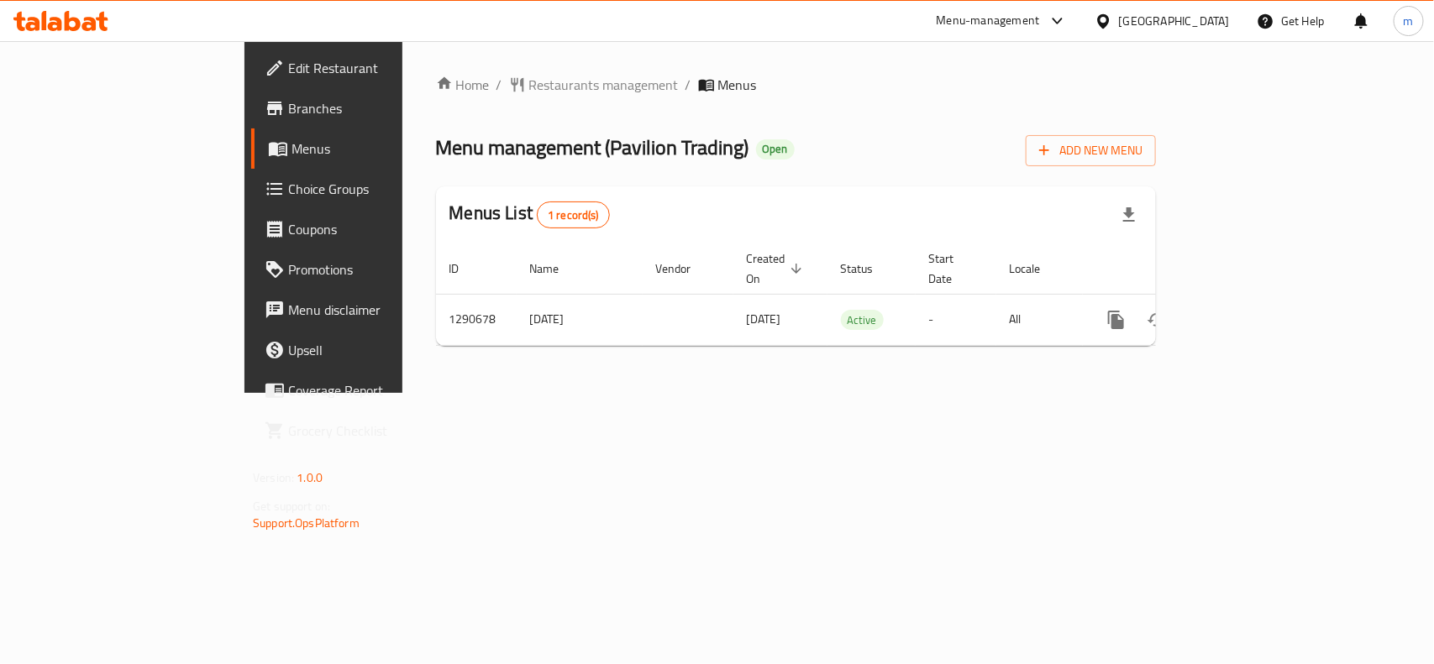
click at [1119, 21] on div at bounding box center [1107, 21] width 24 height 18
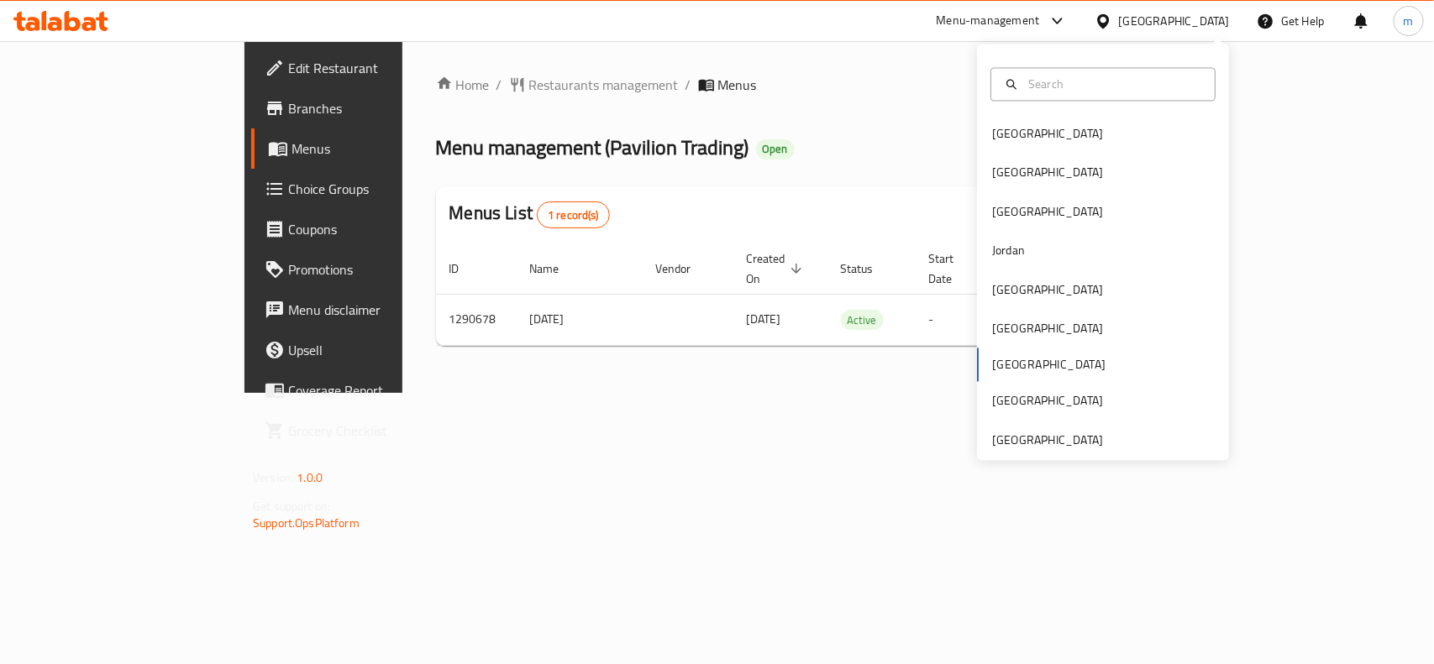
click at [591, 393] on div "Home / Restaurants management / Menus Menu management ( Pavilion Trading ) Open…" at bounding box center [795, 217] width 787 height 352
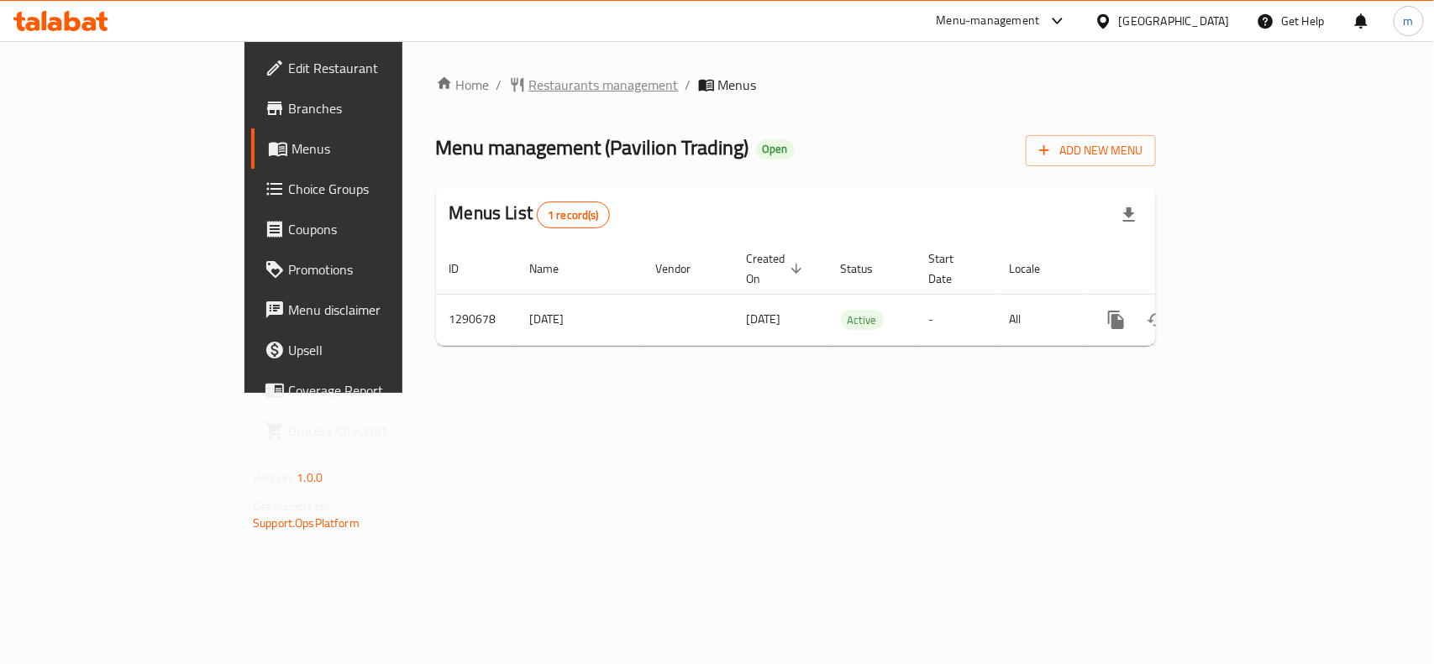
click at [529, 89] on span "Restaurants management" at bounding box center [604, 85] width 150 height 20
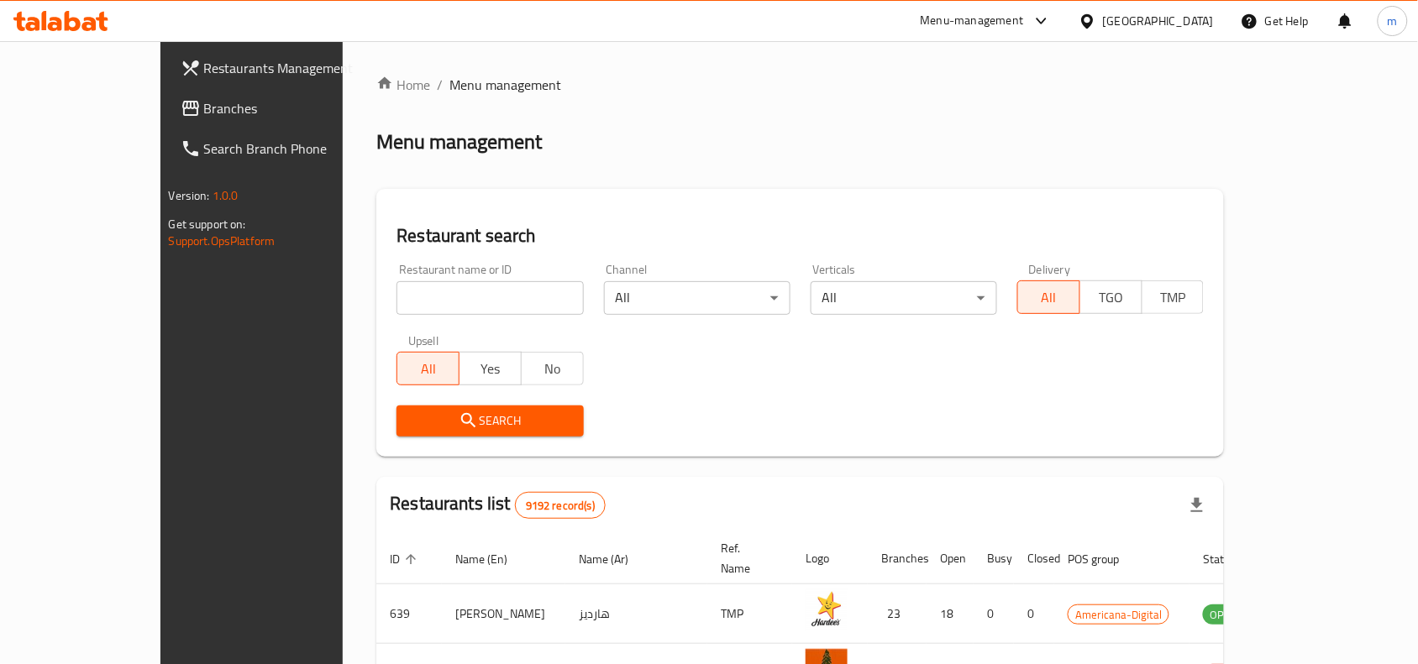
click at [204, 98] on span "Branches" at bounding box center [294, 108] width 180 height 20
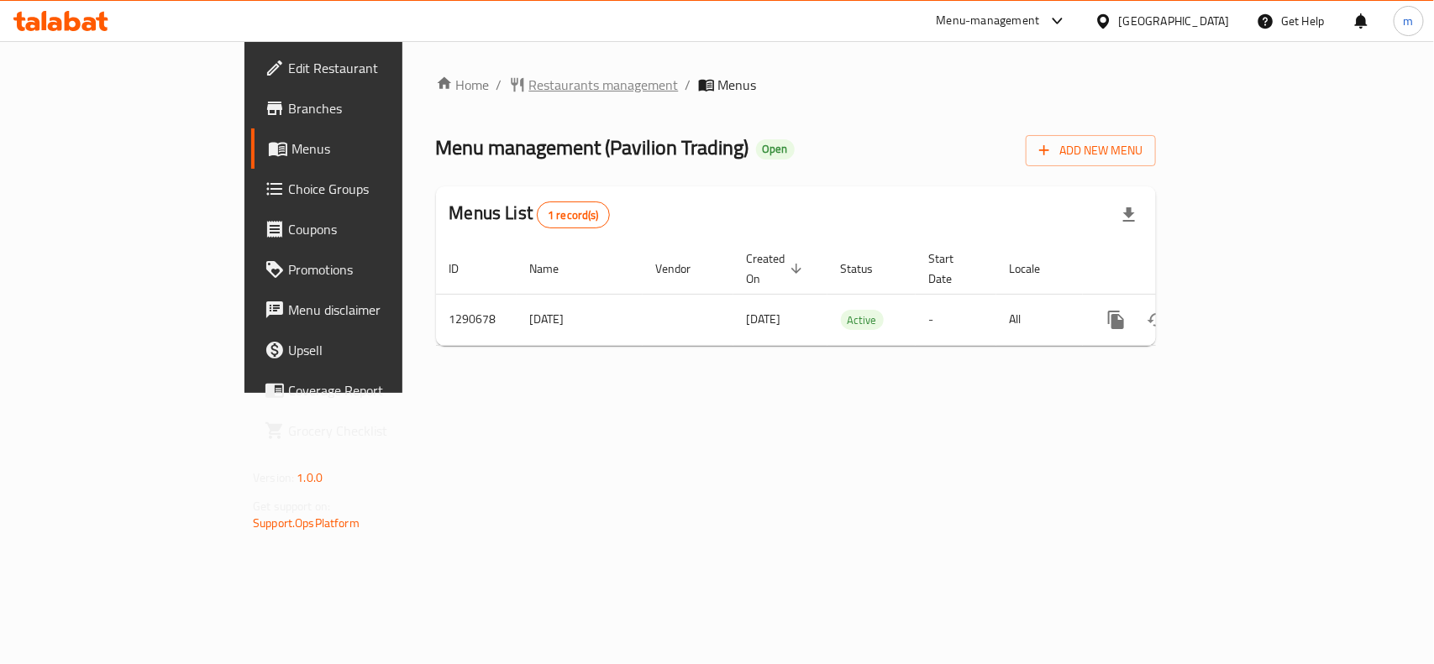
click at [529, 88] on span "Restaurants management" at bounding box center [604, 85] width 150 height 20
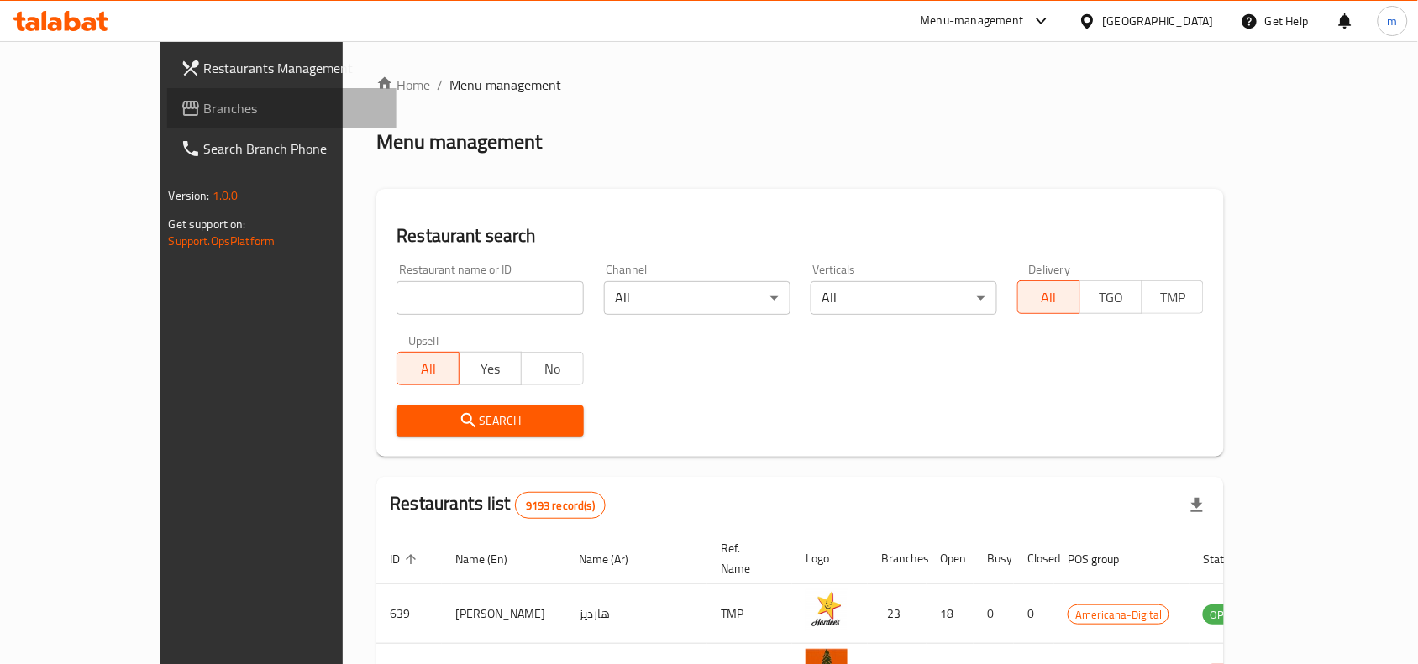
click at [167, 92] on link "Branches" at bounding box center [282, 108] width 230 height 40
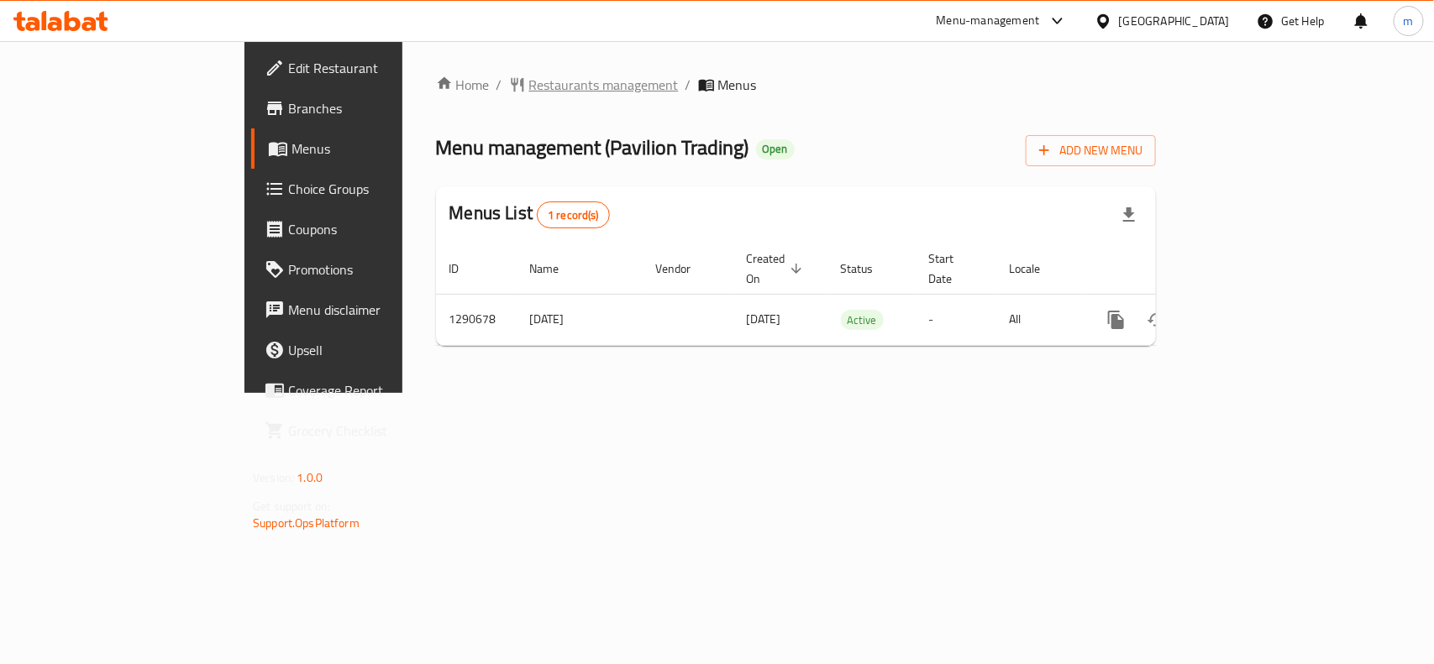
click at [529, 76] on span "Restaurants management" at bounding box center [604, 85] width 150 height 20
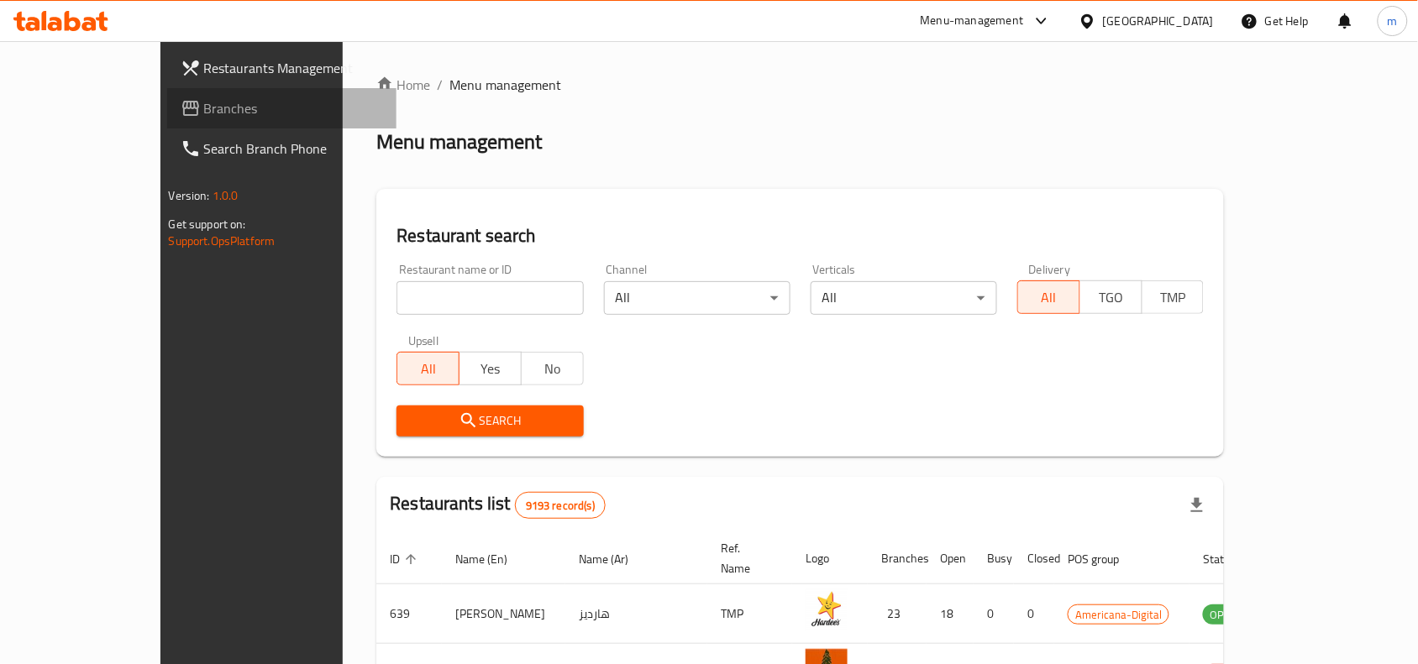
drag, startPoint x: 92, startPoint y: 98, endPoint x: 69, endPoint y: 123, distance: 33.9
click at [204, 98] on span "Branches" at bounding box center [294, 108] width 180 height 20
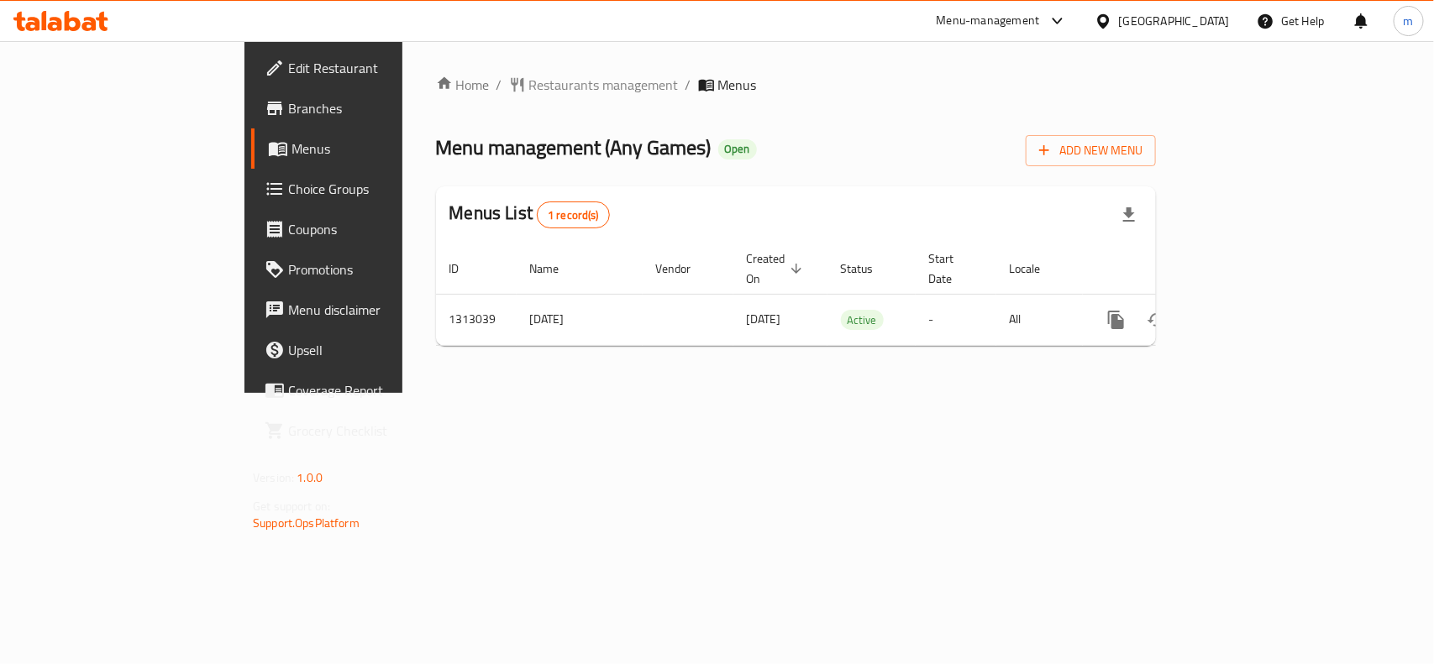
click at [1205, 25] on div "[GEOGRAPHIC_DATA]" at bounding box center [1174, 21] width 111 height 18
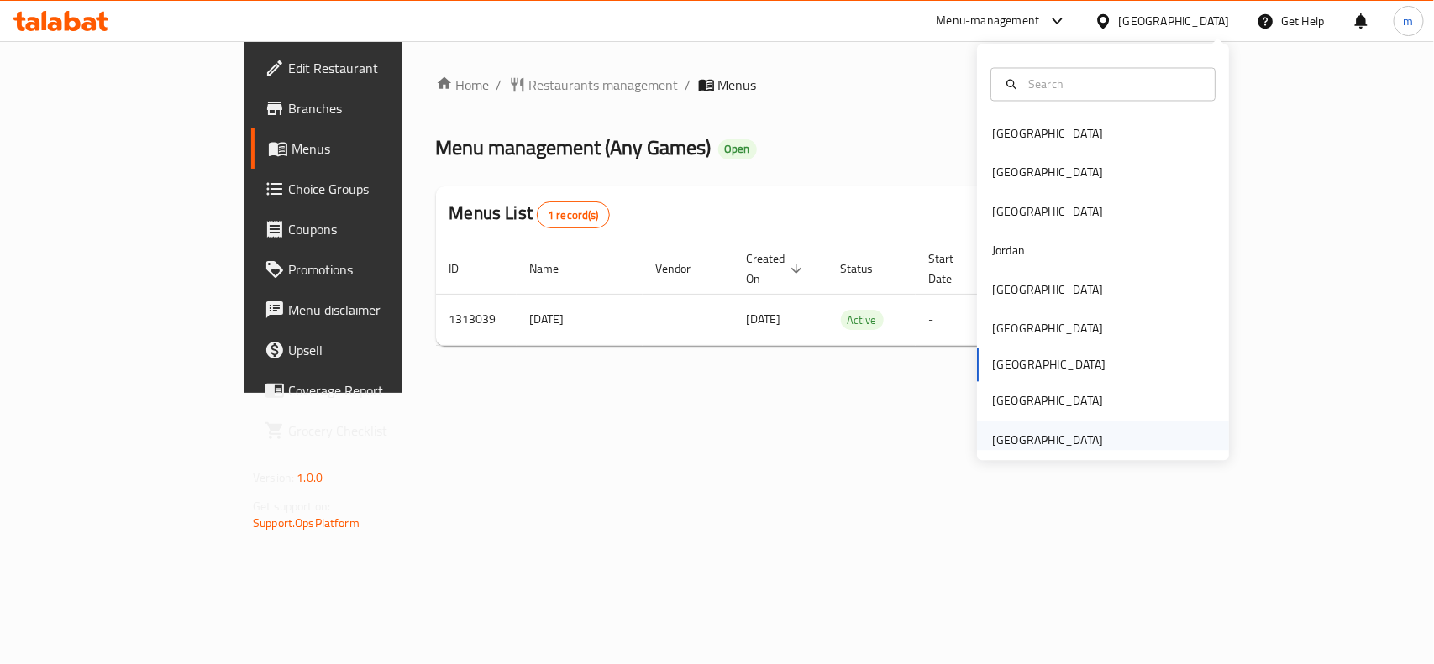
click at [1001, 434] on div "[GEOGRAPHIC_DATA]" at bounding box center [1047, 440] width 111 height 18
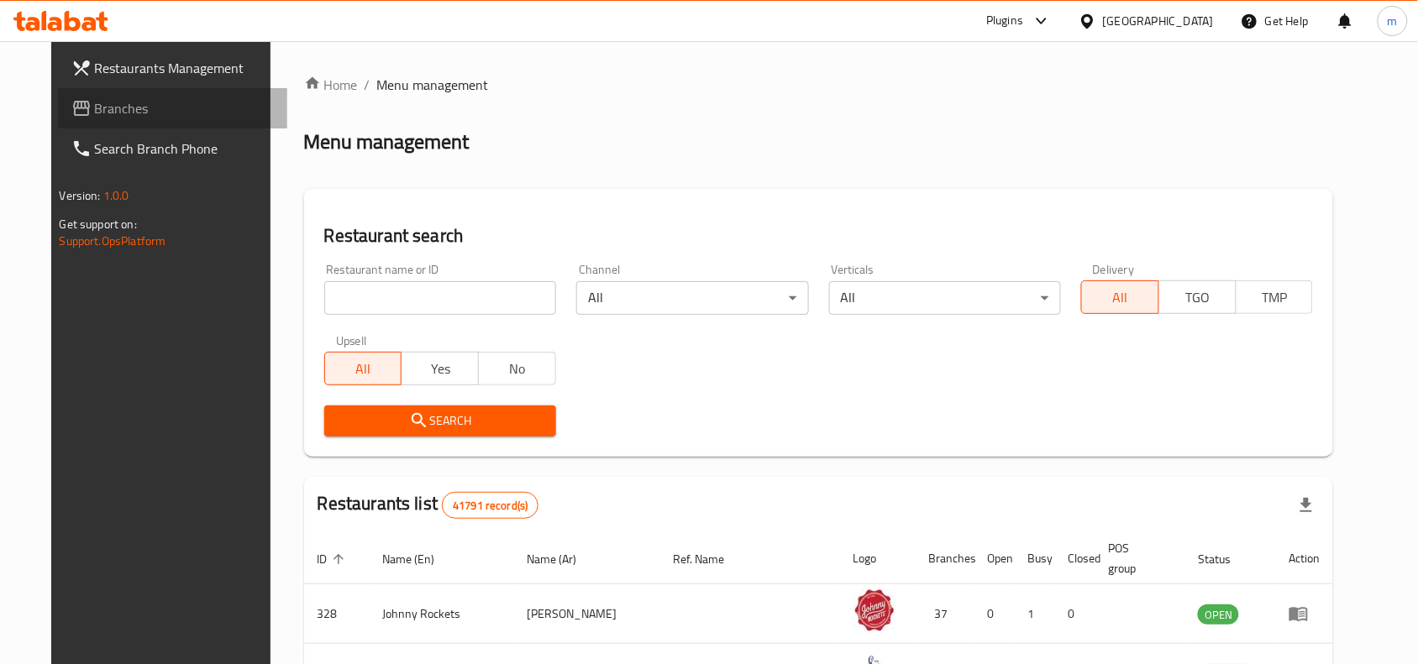
click at [103, 99] on span "Branches" at bounding box center [185, 108] width 180 height 20
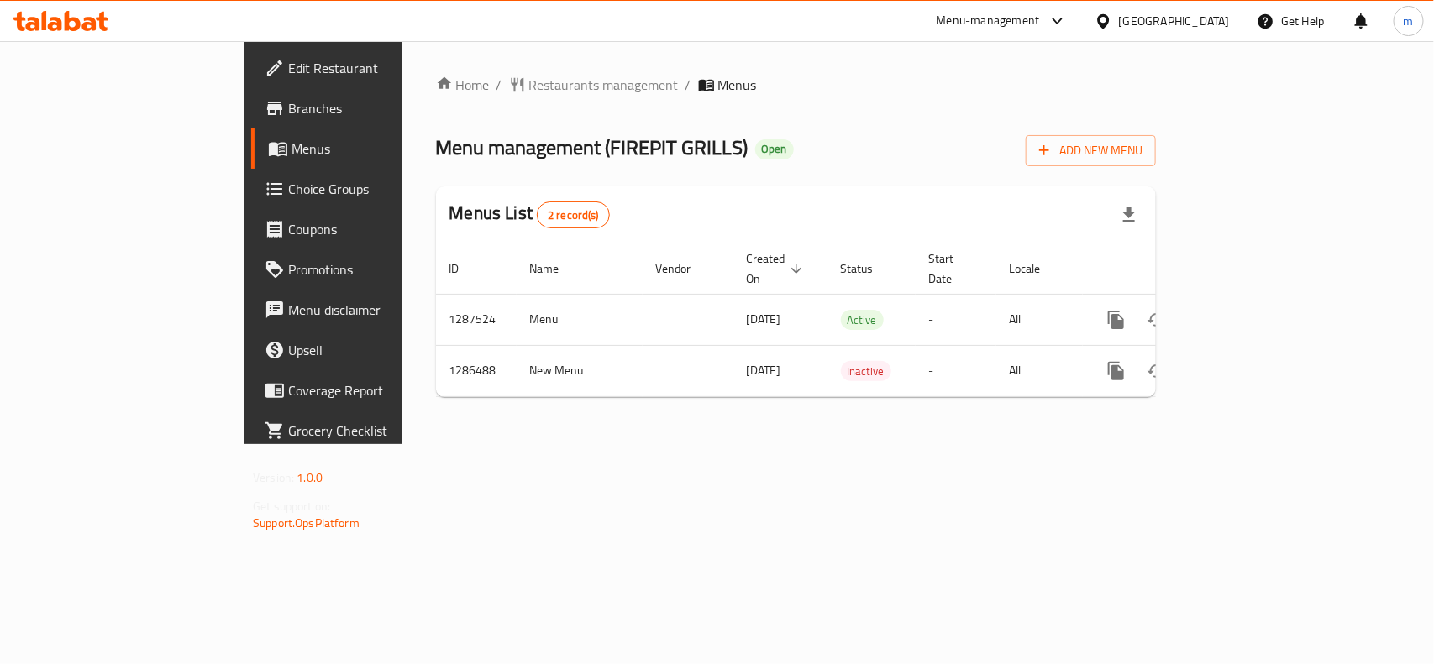
drag, startPoint x: 1181, startPoint y: 11, endPoint x: 1177, endPoint y: 21, distance: 10.9
click at [1181, 12] on div "[GEOGRAPHIC_DATA]" at bounding box center [1174, 21] width 111 height 18
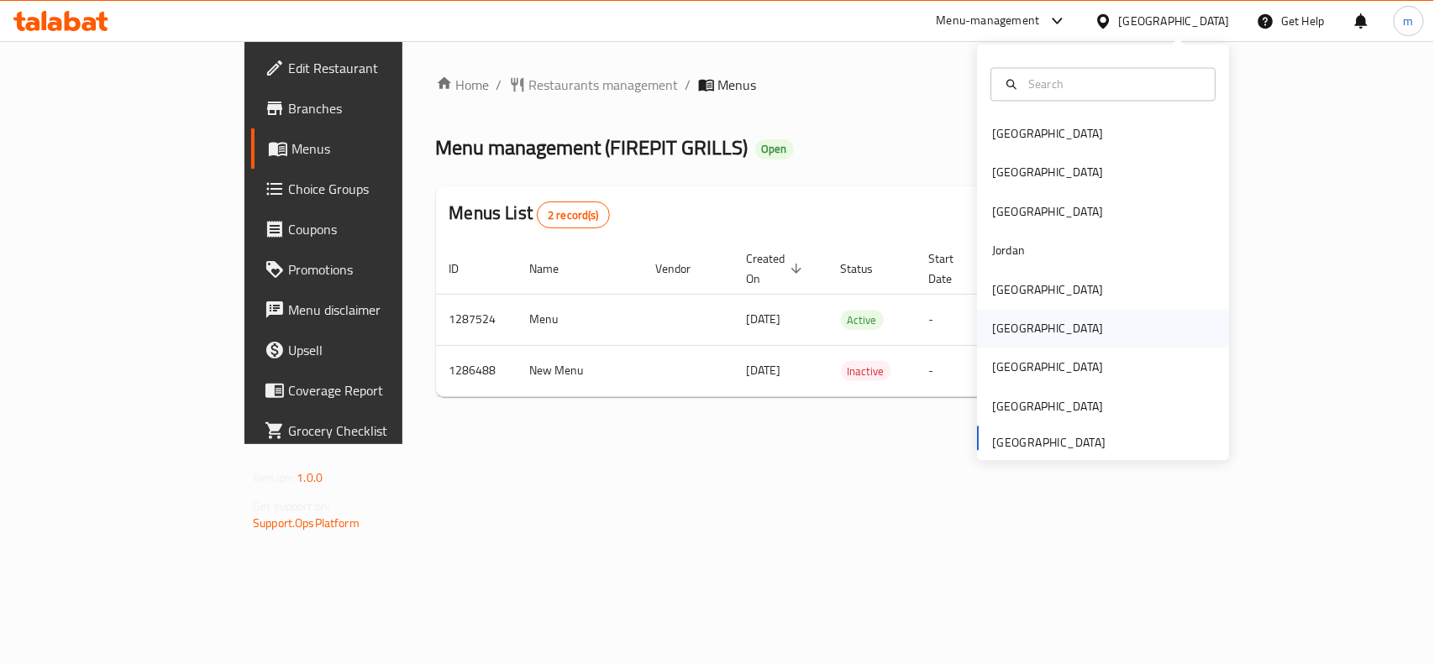
click at [1005, 345] on div "[GEOGRAPHIC_DATA]" at bounding box center [1048, 329] width 138 height 39
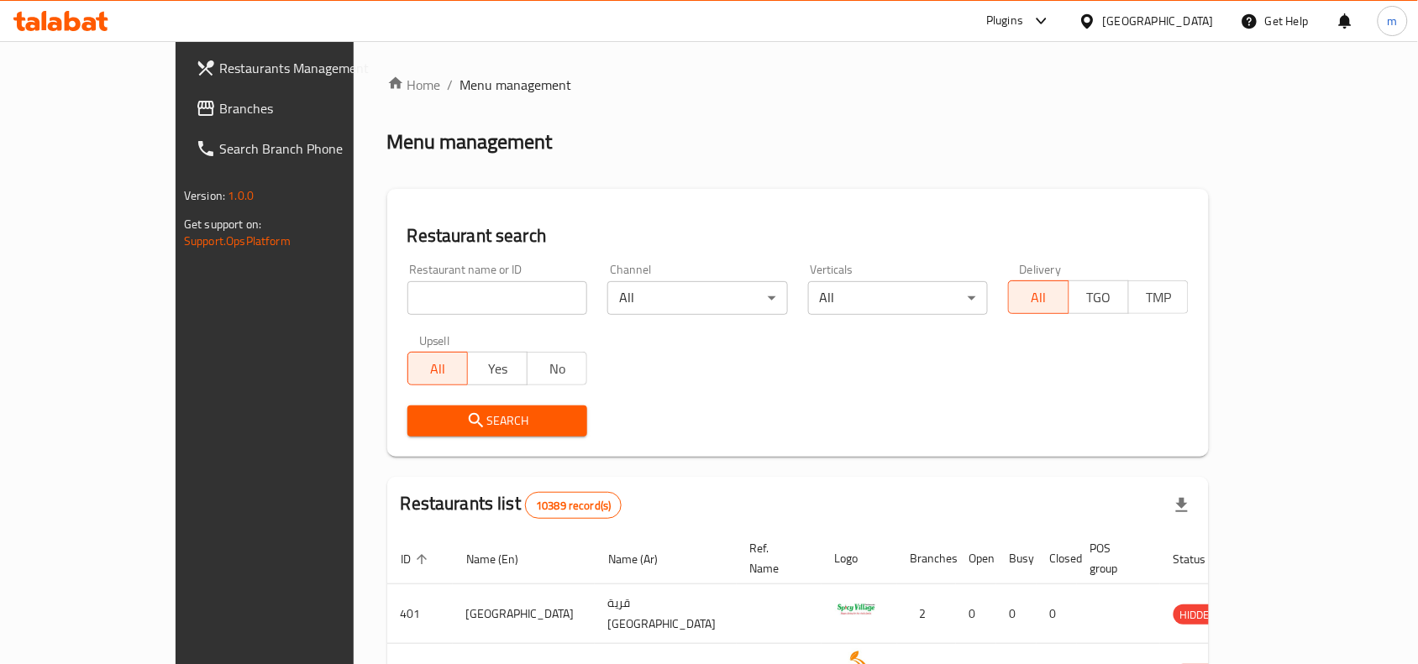
click at [219, 107] on span "Branches" at bounding box center [309, 108] width 180 height 20
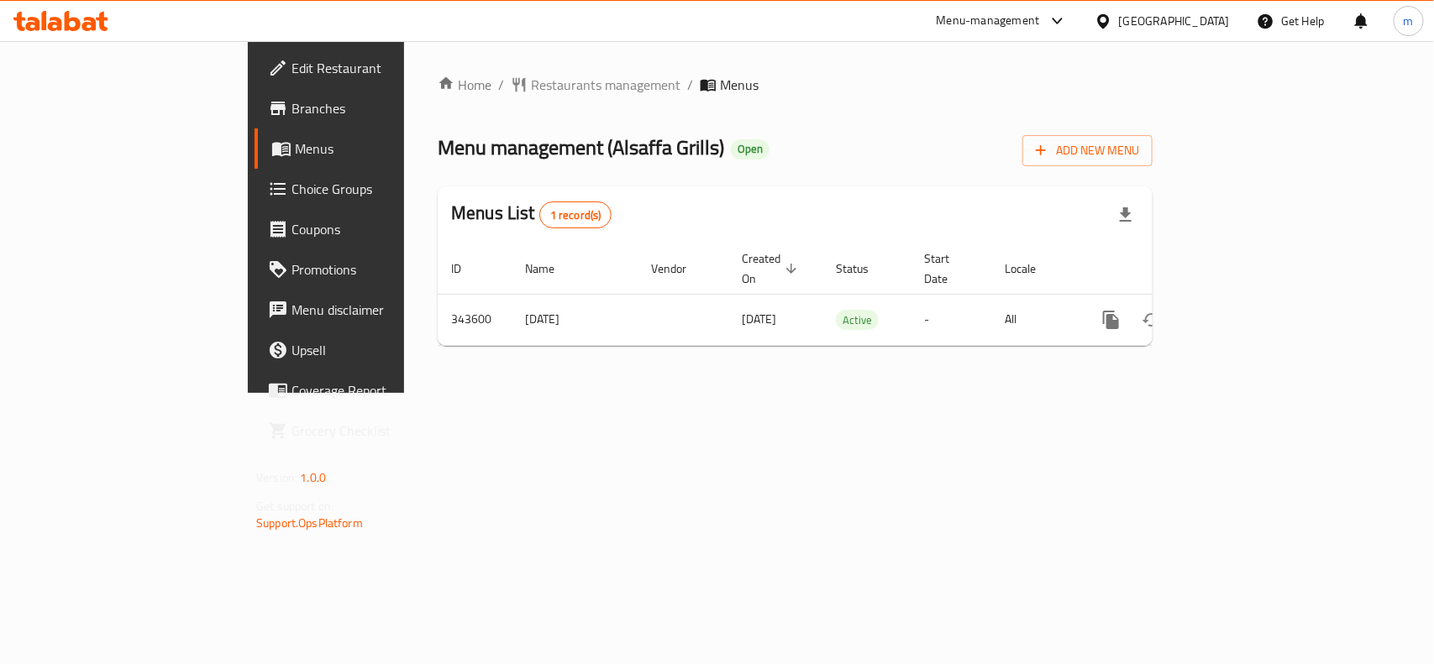
click at [1212, 27] on div "[GEOGRAPHIC_DATA]" at bounding box center [1174, 21] width 111 height 18
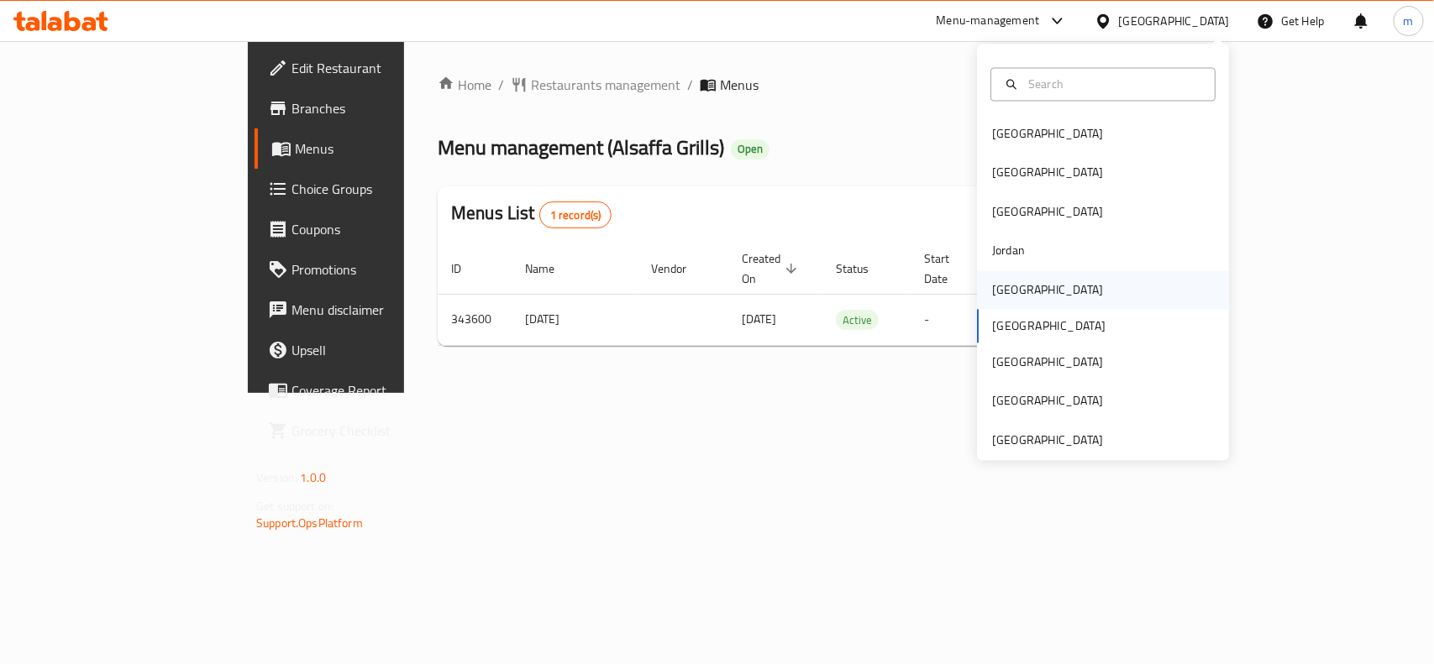
click at [1014, 284] on div "[GEOGRAPHIC_DATA]" at bounding box center [1048, 289] width 138 height 39
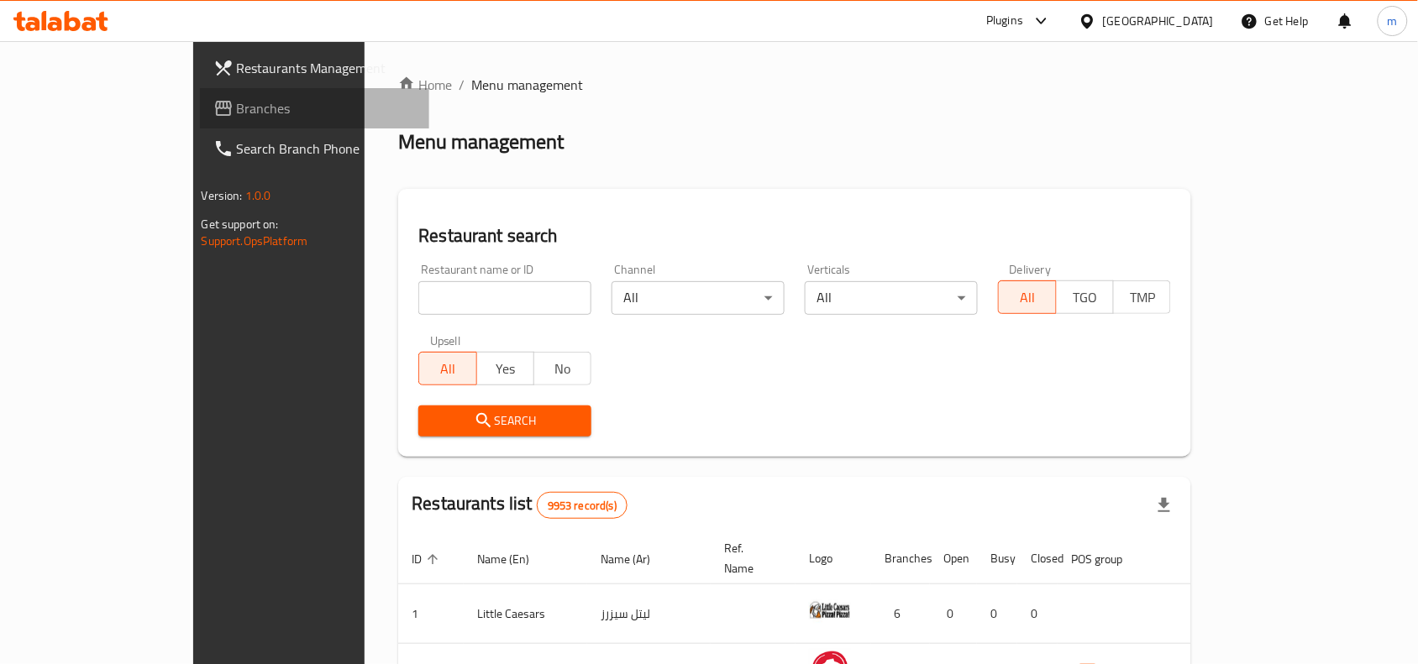
click at [237, 107] on span "Branches" at bounding box center [327, 108] width 180 height 20
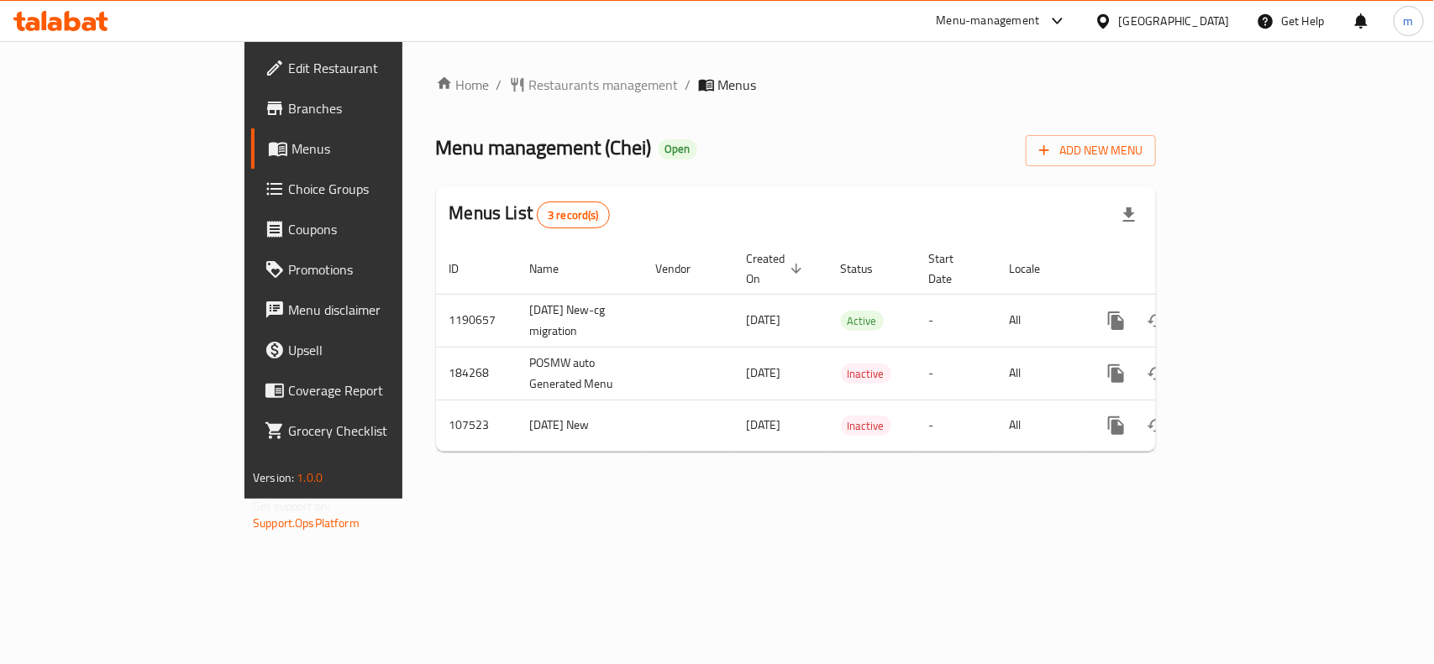
click at [1112, 29] on icon at bounding box center [1104, 22] width 18 height 18
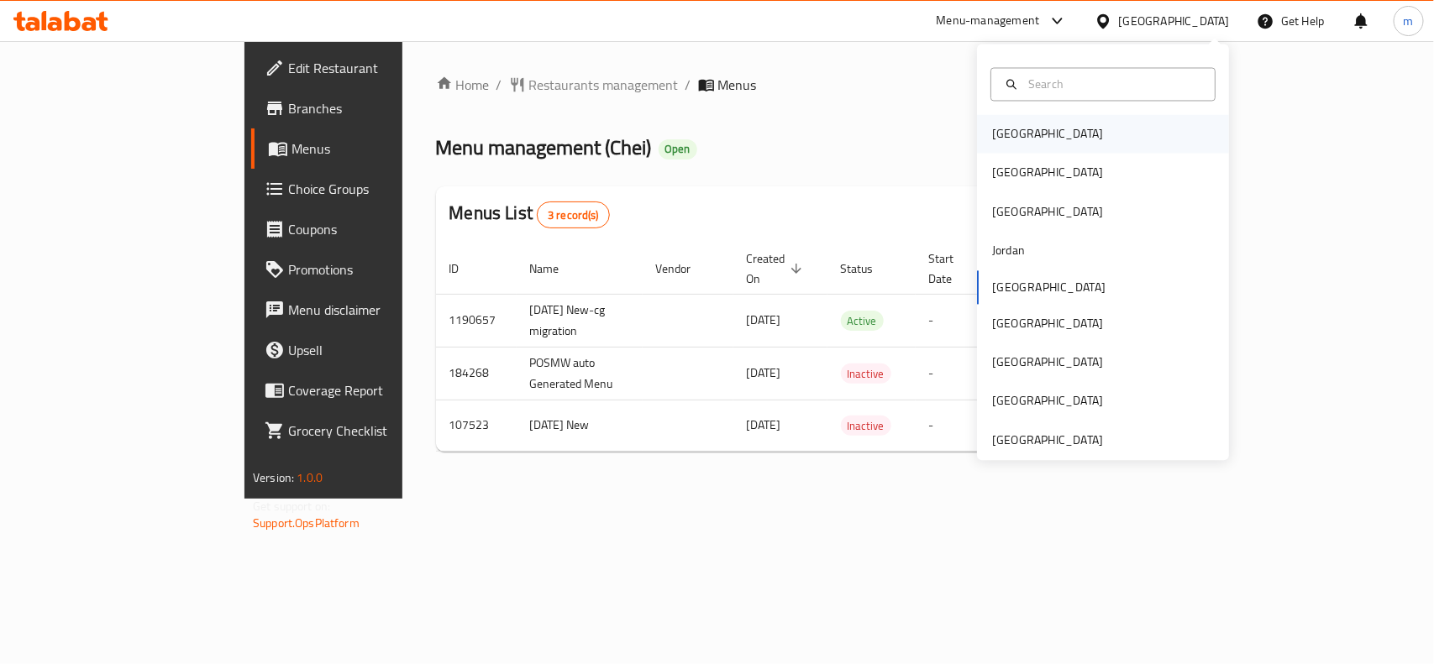
click at [1006, 140] on div "[GEOGRAPHIC_DATA]" at bounding box center [1047, 134] width 111 height 18
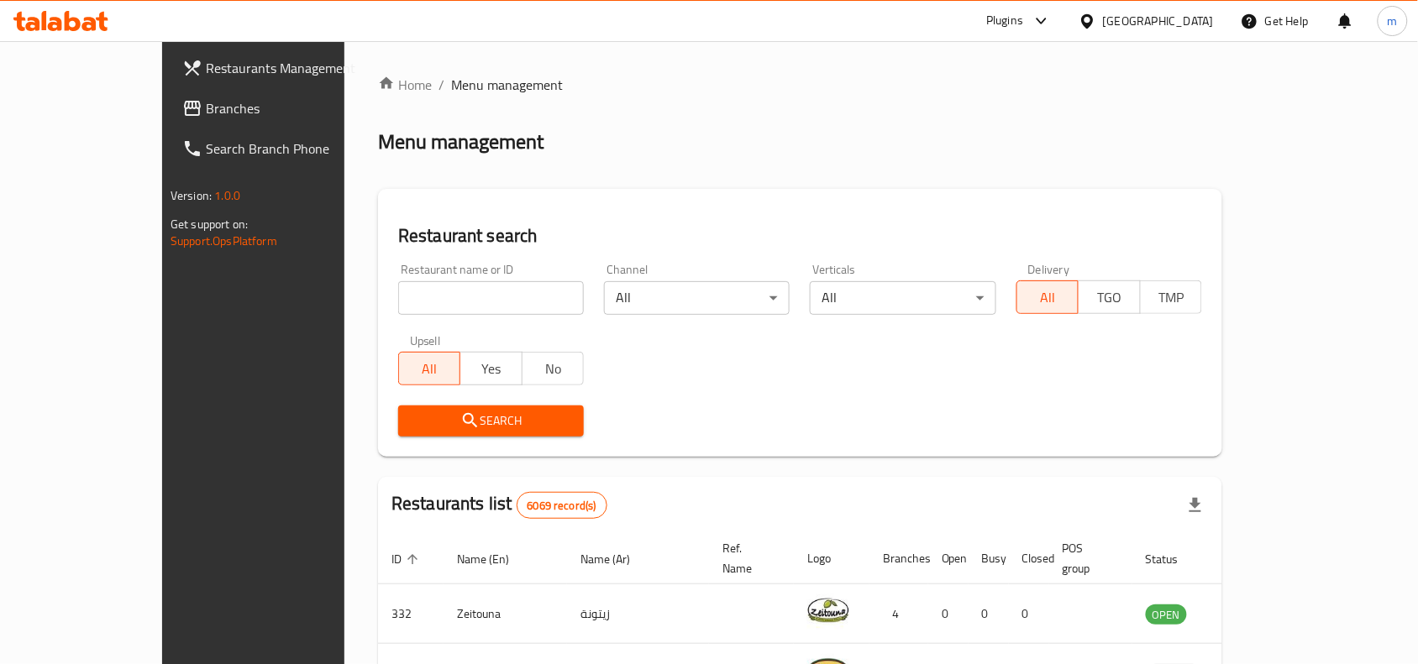
click at [169, 93] on link "Branches" at bounding box center [284, 108] width 230 height 40
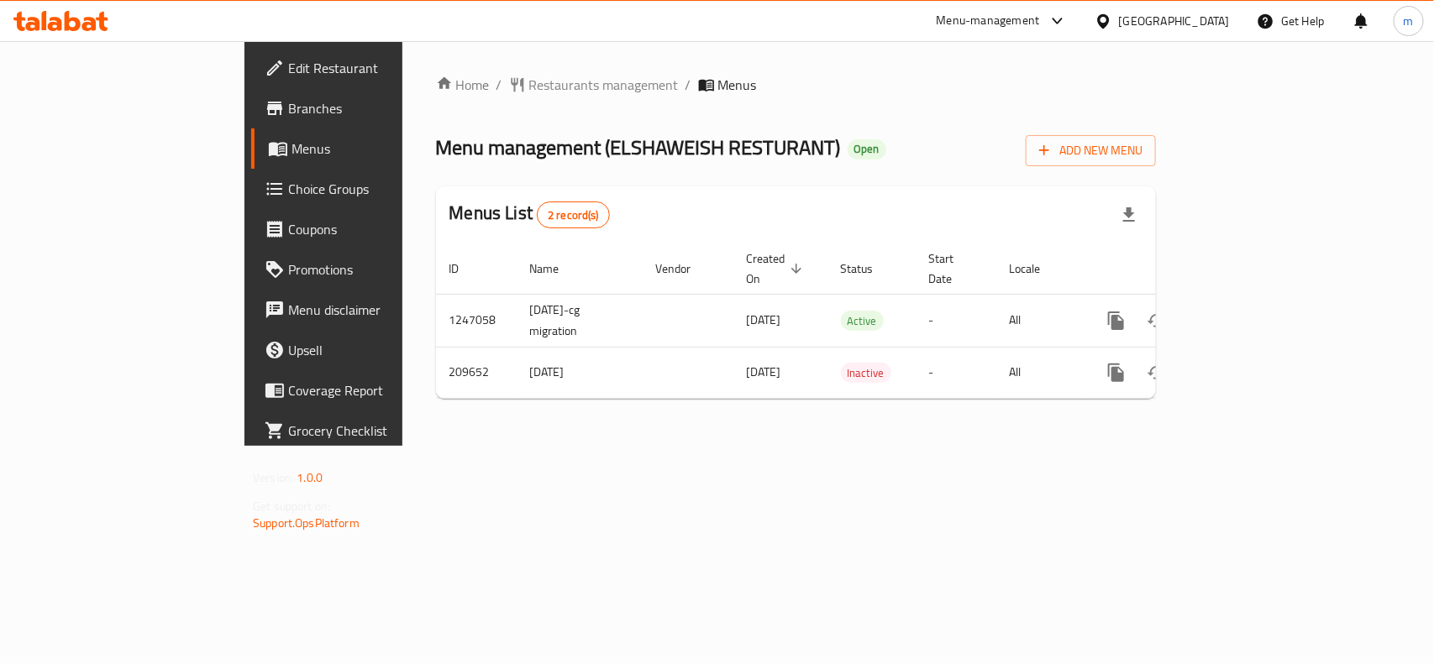
drag, startPoint x: 1202, startPoint y: 11, endPoint x: 1198, endPoint y: 22, distance: 11.7
click at [1202, 12] on div "[GEOGRAPHIC_DATA]" at bounding box center [1174, 21] width 111 height 18
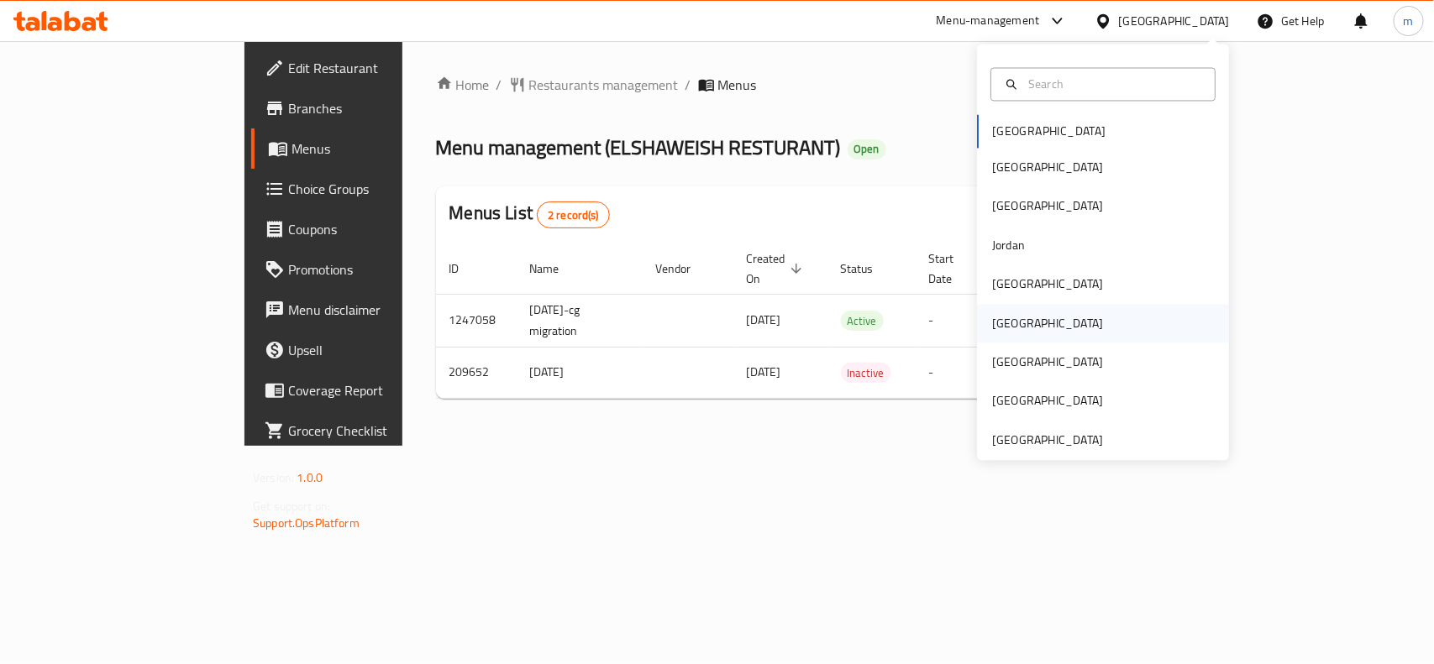
click at [995, 321] on div "Oman" at bounding box center [1047, 323] width 111 height 18
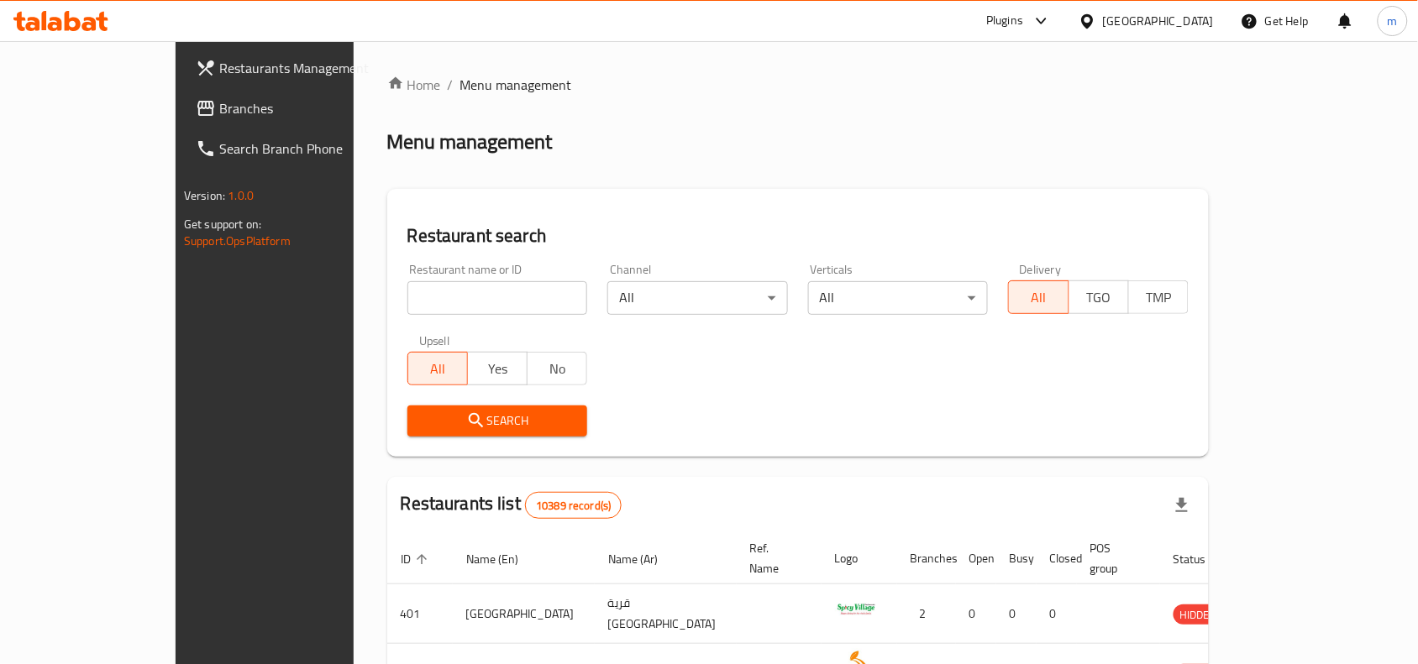
click at [219, 107] on span "Branches" at bounding box center [309, 108] width 180 height 20
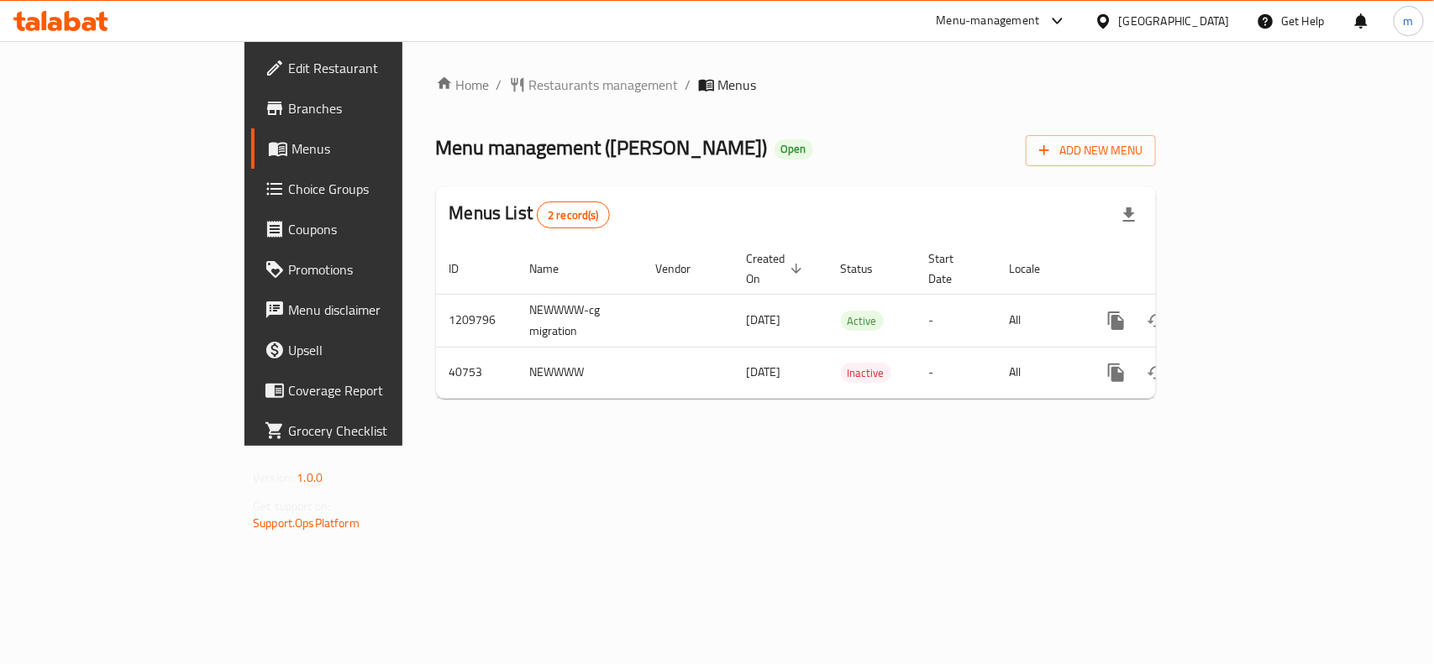
click at [1119, 17] on div at bounding box center [1107, 21] width 24 height 18
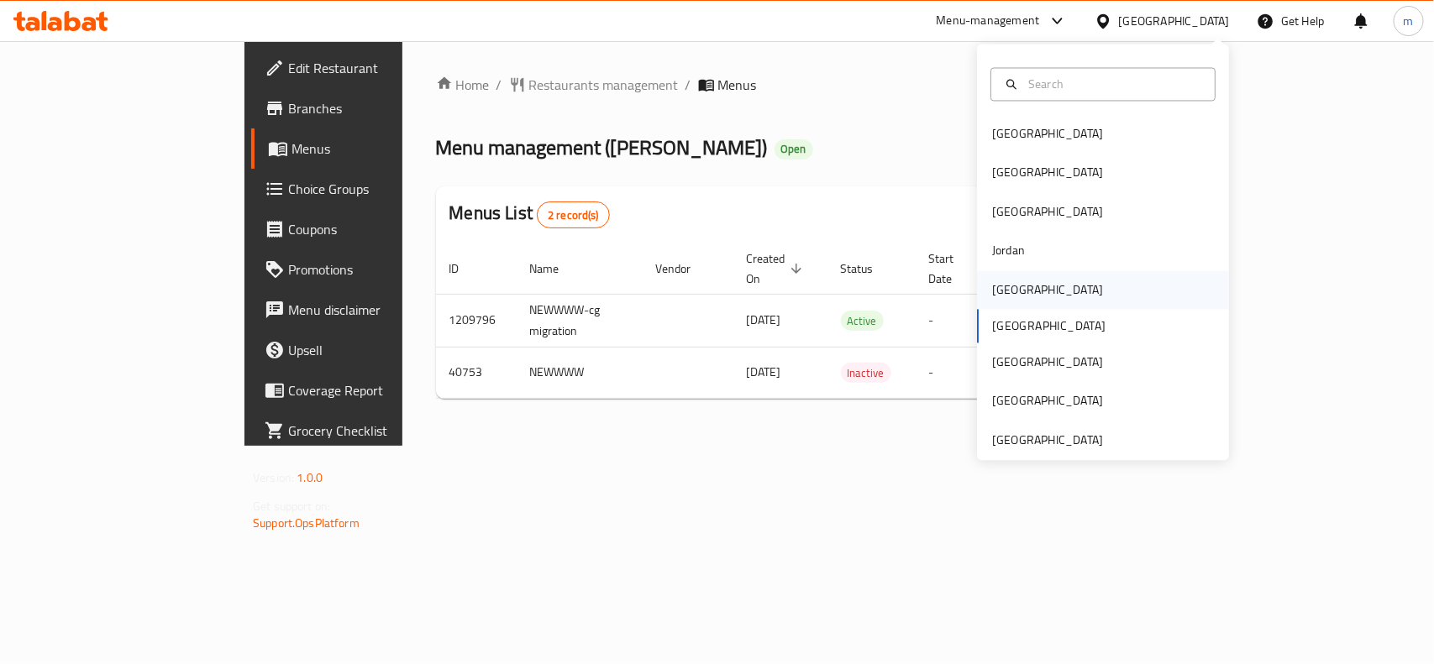
click at [992, 295] on div "[GEOGRAPHIC_DATA]" at bounding box center [1047, 290] width 111 height 18
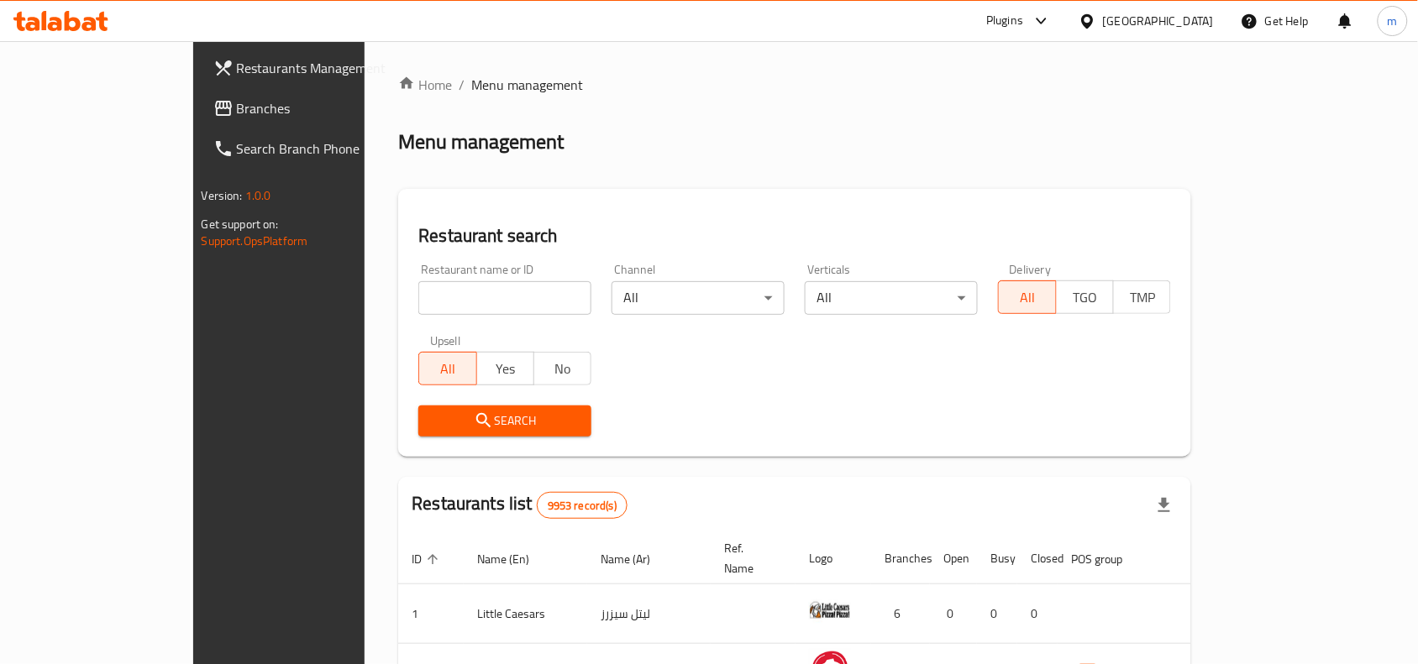
click at [237, 118] on span "Branches" at bounding box center [327, 108] width 180 height 20
